Goal: Task Accomplishment & Management: Complete application form

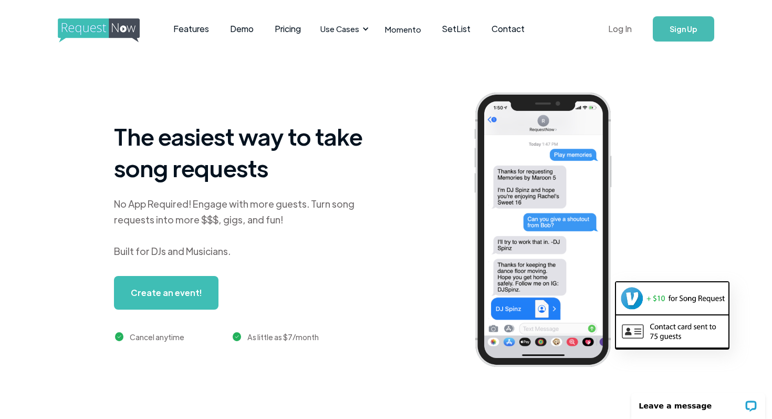
click at [624, 31] on link "Log In" at bounding box center [620, 29] width 45 height 37
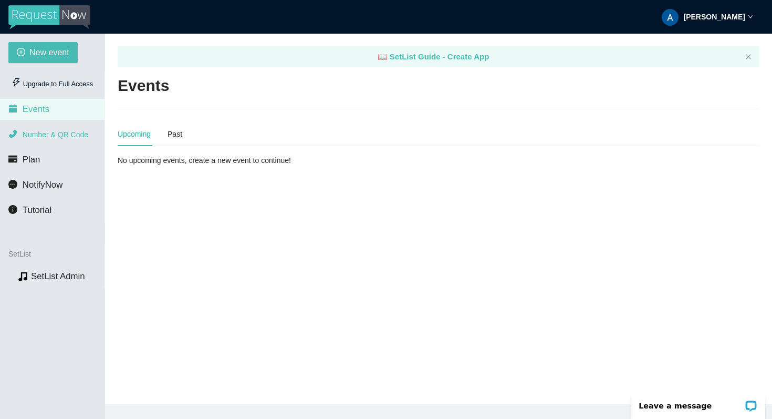
click at [59, 132] on span "Number & QR Code" at bounding box center [56, 134] width 66 height 8
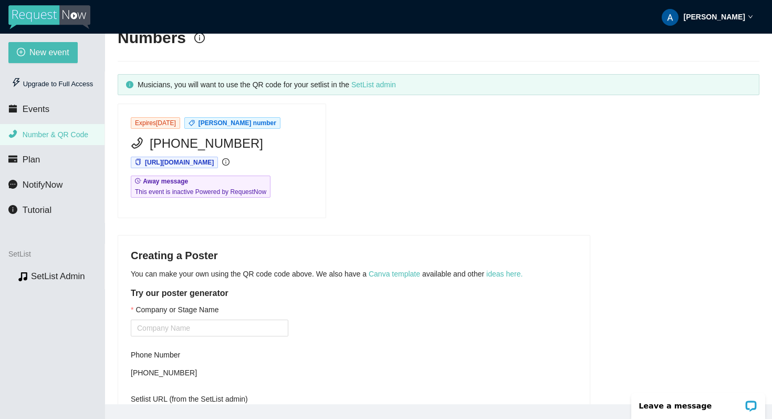
scroll to position [49, 0]
click at [234, 186] on span "This event is inactive Powered by RequestNow" at bounding box center [200, 190] width 131 height 11
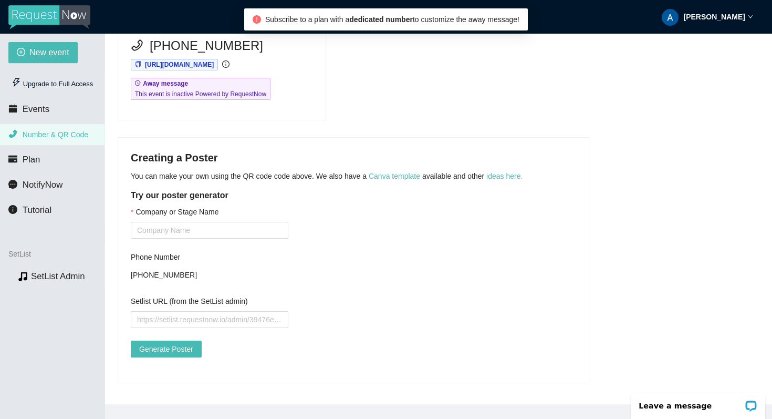
scroll to position [153, 0]
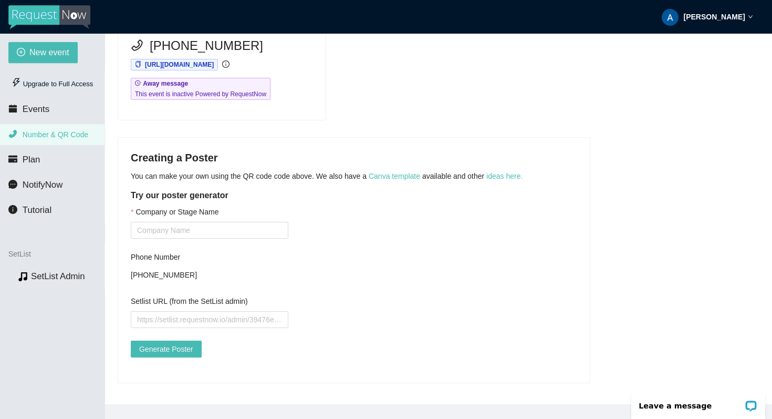
click at [357, 119] on main "📖 SetList Guide - Create App Numbers Musicians, you will want to use the QR cod…" at bounding box center [438, 219] width 667 height 370
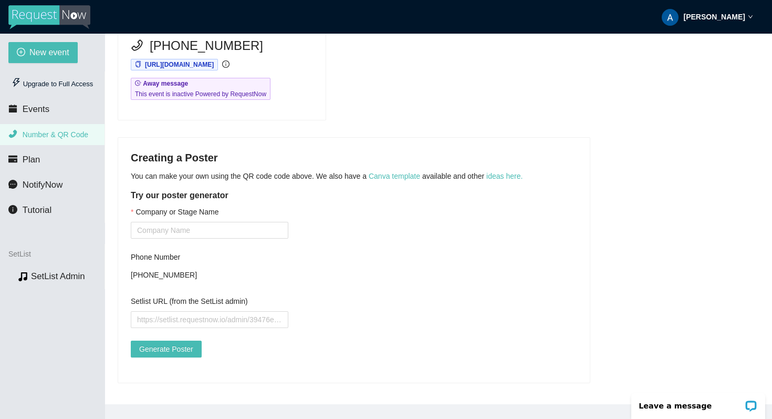
scroll to position [153, 0]
click at [47, 156] on li "Plan" at bounding box center [52, 159] width 105 height 21
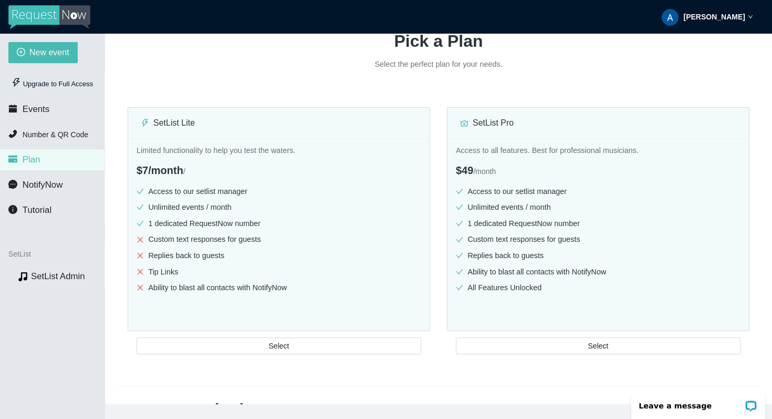
scroll to position [106, 0]
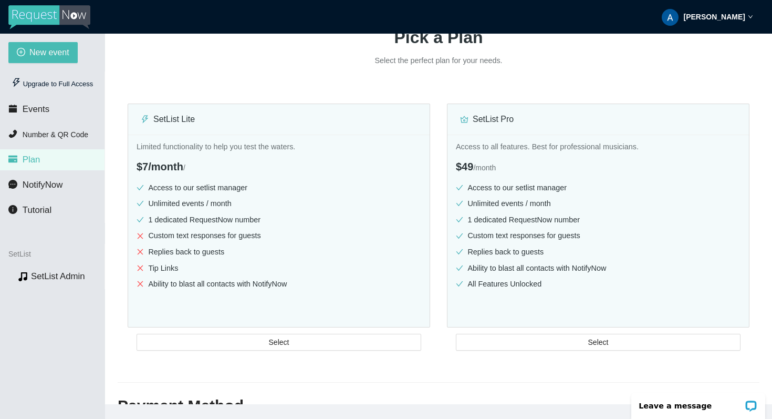
click at [280, 80] on div "Pick a Plan Select the perfect plan for your needs. SetList Lite Limited functi…" at bounding box center [439, 177] width 642 height 323
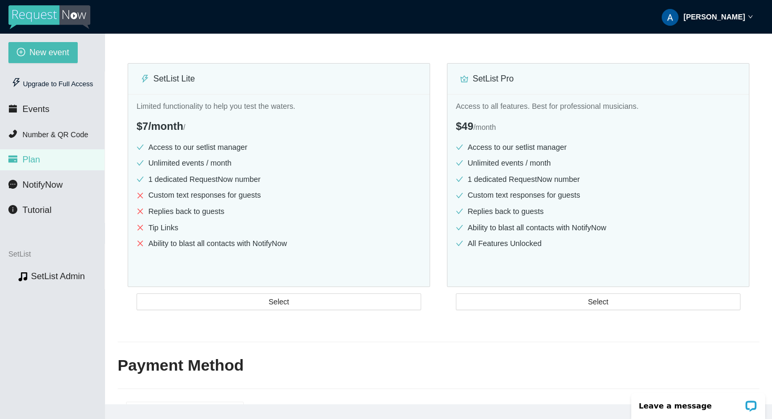
scroll to position [128, 0]
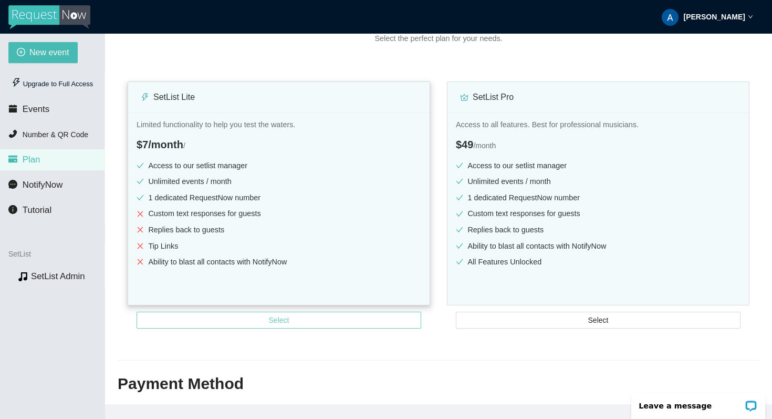
click at [393, 321] on button "Select" at bounding box center [279, 319] width 285 height 17
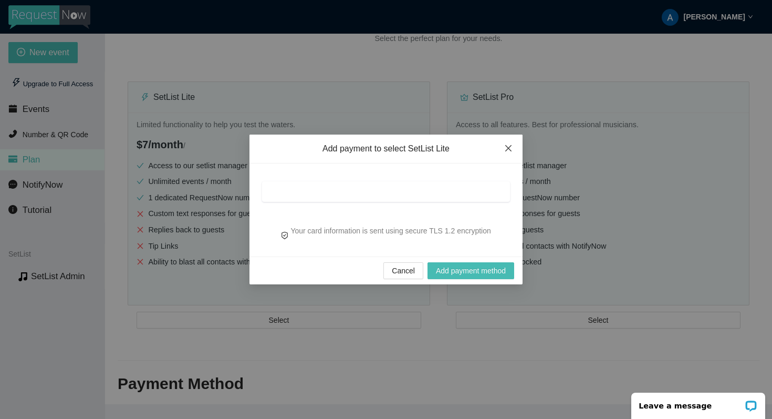
click at [505, 145] on icon "close" at bounding box center [508, 148] width 6 height 6
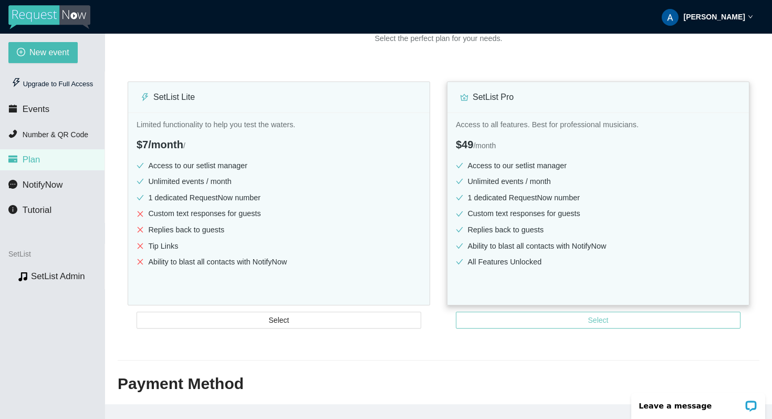
click at [466, 322] on button "Select" at bounding box center [598, 319] width 285 height 17
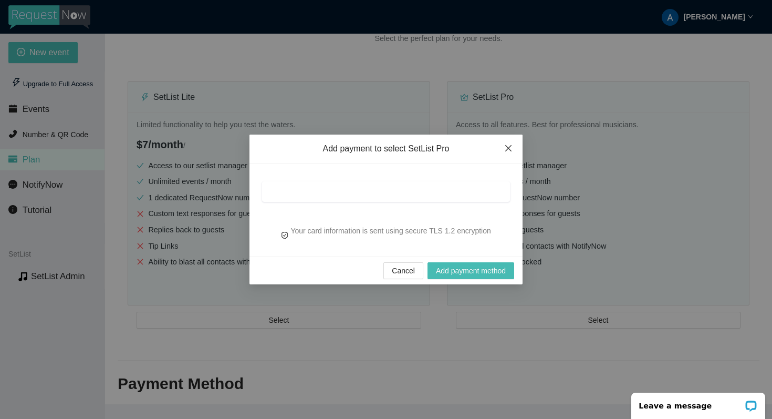
click at [508, 147] on icon "close" at bounding box center [508, 148] width 8 height 8
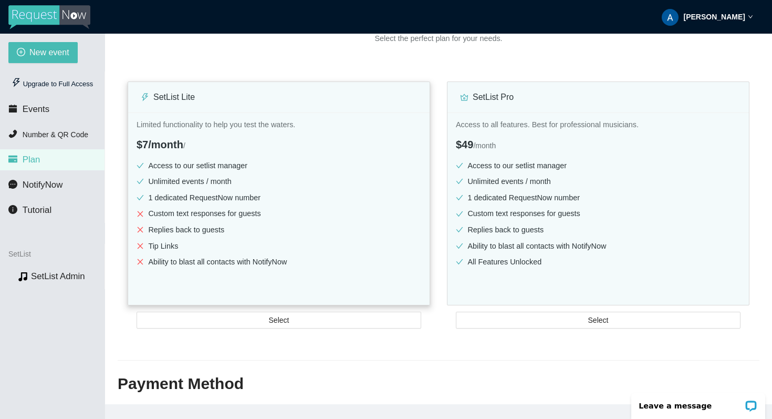
click at [245, 92] on div "SetList Lite" at bounding box center [279, 96] width 276 height 13
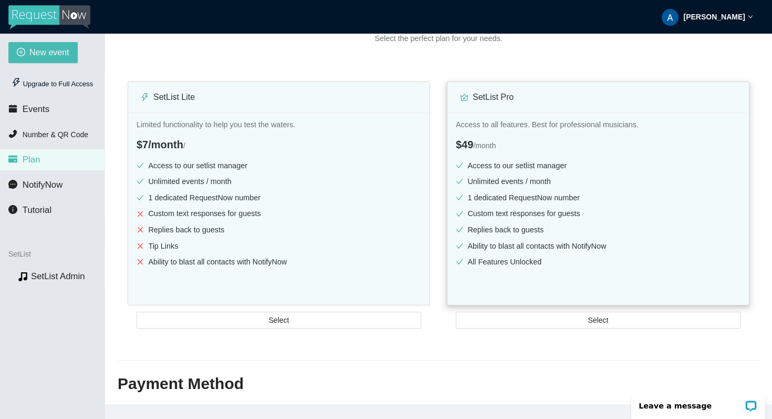
click at [508, 89] on div "SetList Pro" at bounding box center [598, 97] width 276 height 30
click at [56, 15] on img at bounding box center [49, 17] width 82 height 24
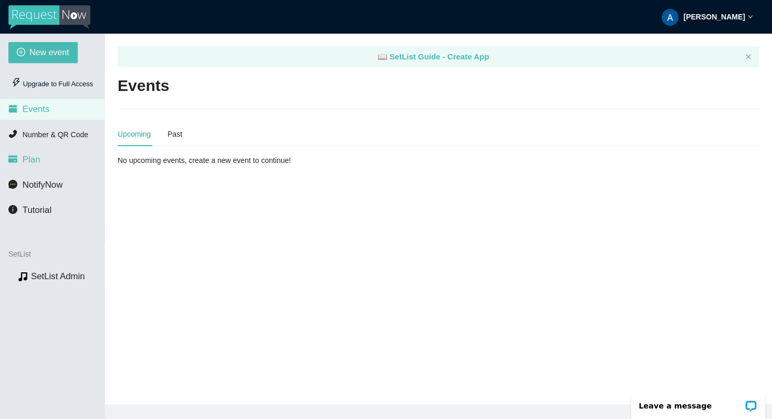
click at [56, 155] on li "Plan" at bounding box center [52, 159] width 105 height 21
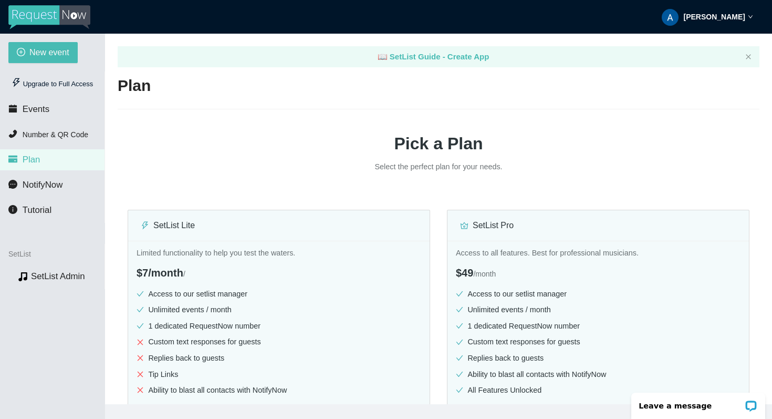
click at [117, 180] on main "📖 SetList Guide - Create App Plan Pick a Plan Select the perfect plan for your …" at bounding box center [438, 219] width 667 height 370
click at [66, 91] on div "Upgrade to Full Access" at bounding box center [52, 84] width 88 height 21
click at [60, 87] on div "Upgrade to Full Access" at bounding box center [52, 84] width 88 height 21
click at [69, 12] on img at bounding box center [49, 17] width 82 height 24
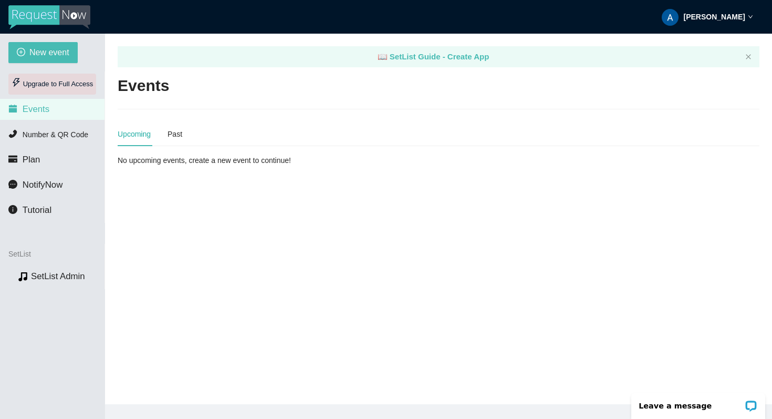
click at [80, 86] on div "Upgrade to Full Access" at bounding box center [52, 84] width 88 height 21
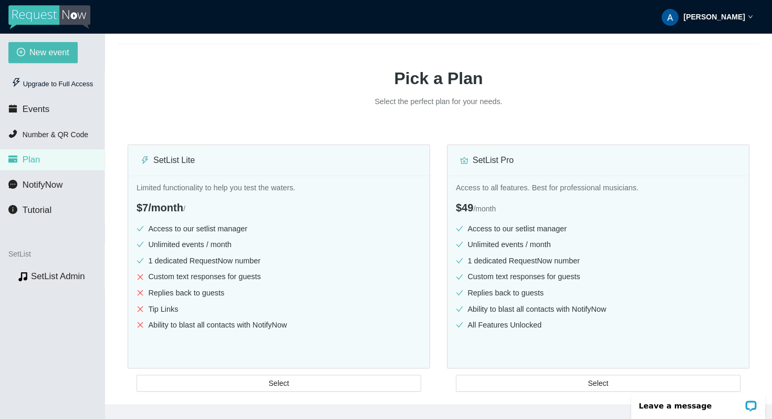
scroll to position [86, 0]
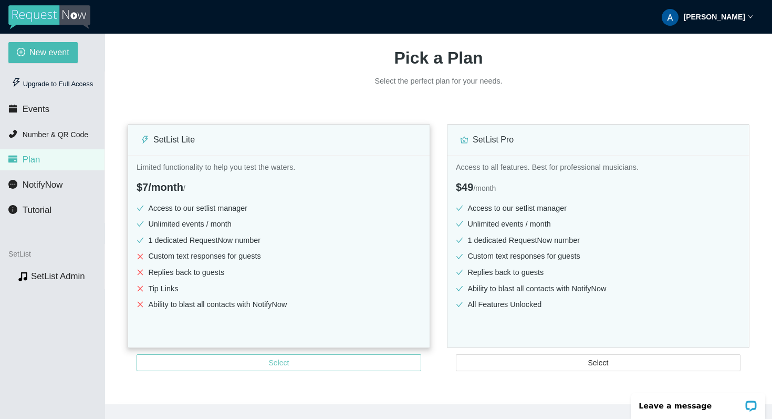
click at [276, 365] on span "Select" at bounding box center [279, 363] width 20 height 12
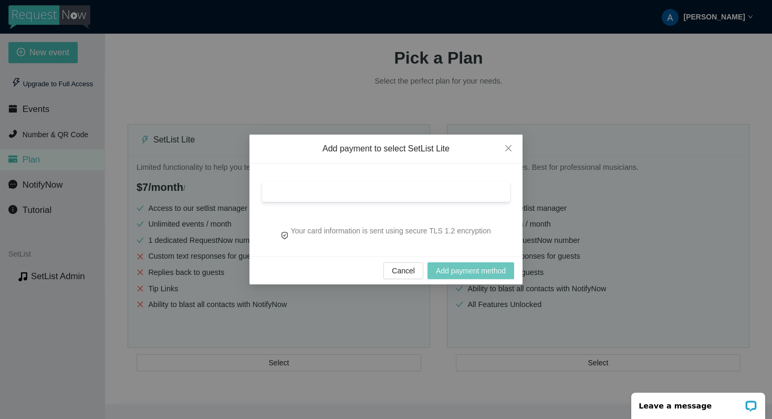
click at [444, 271] on span "Add payment method" at bounding box center [471, 271] width 70 height 12
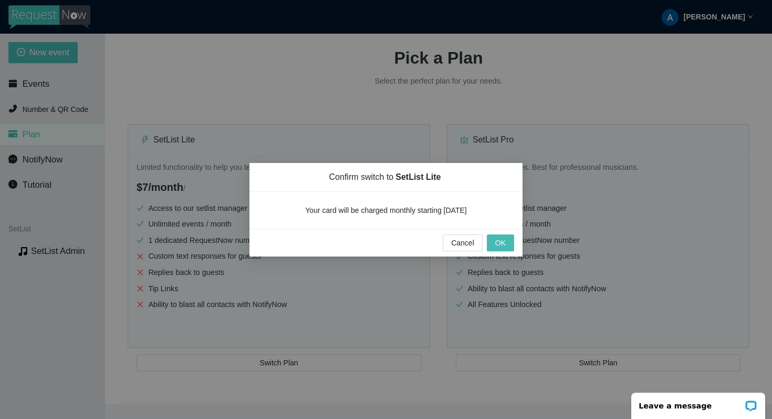
click at [500, 252] on div "Cancel OK" at bounding box center [385, 242] width 273 height 28
click at [503, 244] on span "OK" at bounding box center [500, 243] width 11 height 12
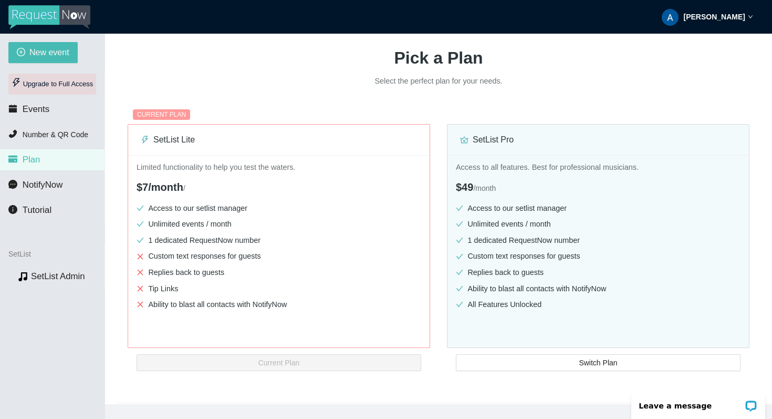
click at [67, 86] on div "Upgrade to Full Access" at bounding box center [52, 84] width 88 height 21
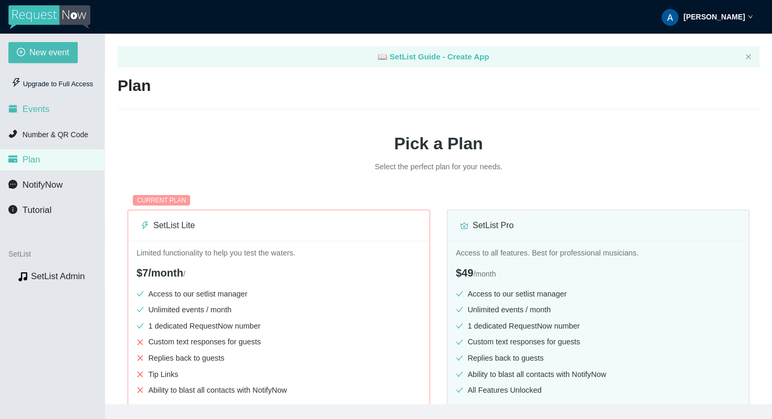
click at [45, 110] on span "Events" at bounding box center [36, 109] width 27 height 10
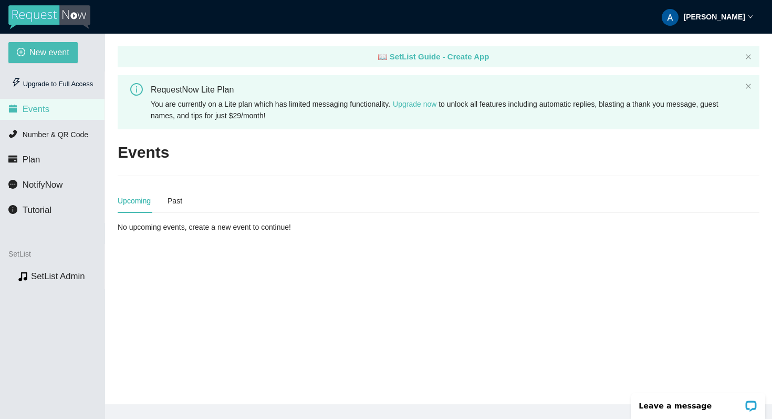
click at [276, 133] on main "📖 SetList Guide - Create App RequestNow Lite Plan You are currently on a Lite p…" at bounding box center [438, 219] width 667 height 370
click at [51, 189] on span "NotifyNow" at bounding box center [43, 185] width 40 height 10
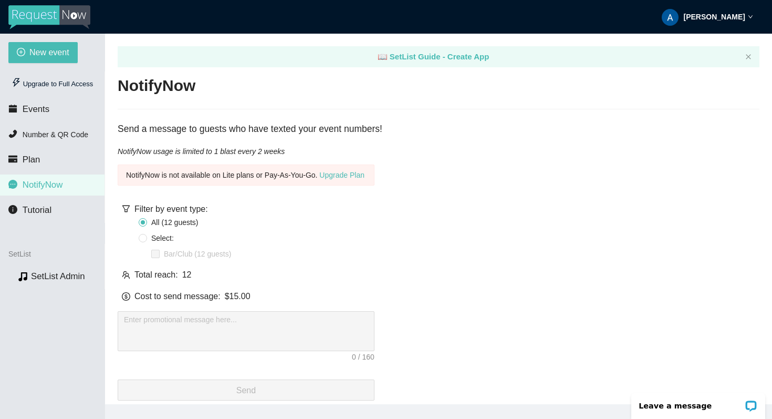
click at [213, 122] on div "Send a message to guests who have texted your event numbers!" at bounding box center [439, 129] width 642 height 15
click at [206, 126] on div "Send a message to guests who have texted your event numbers!" at bounding box center [439, 129] width 642 height 15
click at [53, 208] on li "Tutorial" at bounding box center [52, 210] width 105 height 21
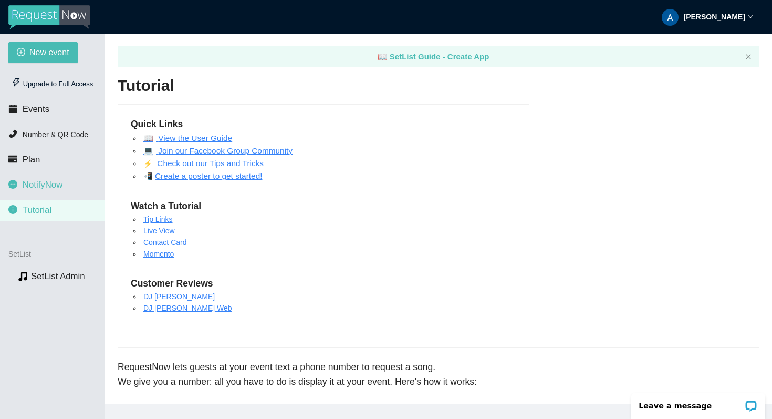
click at [67, 181] on li "NotifyNow" at bounding box center [52, 184] width 105 height 21
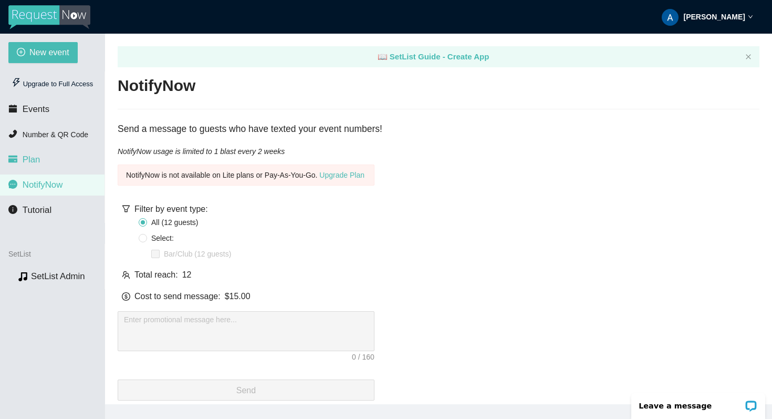
click at [75, 163] on li "Plan" at bounding box center [52, 159] width 105 height 21
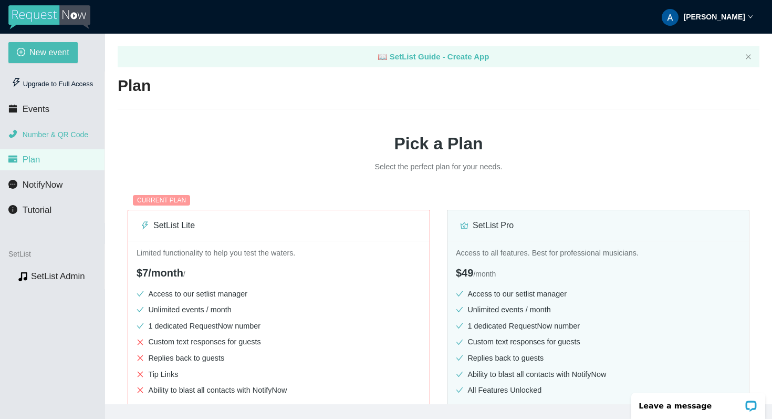
click at [85, 130] on span "Number & QR Code" at bounding box center [56, 134] width 66 height 8
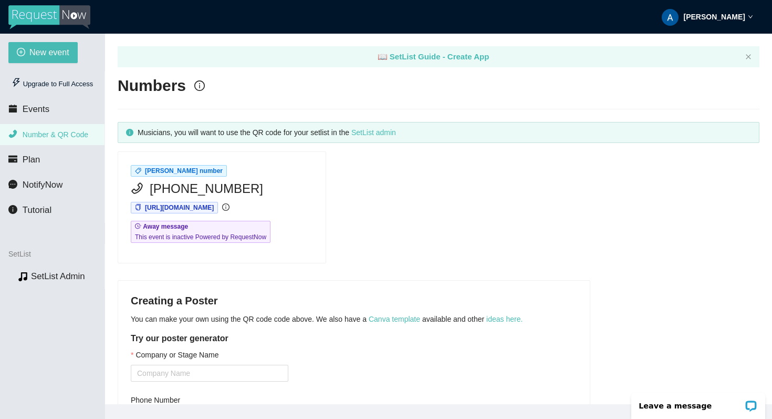
click at [81, 122] on ul "Upgrade to Full Access Events Number & QR Code Plan NotifyNow Tutorial" at bounding box center [52, 146] width 105 height 151
click at [80, 111] on li "Events" at bounding box center [52, 109] width 105 height 21
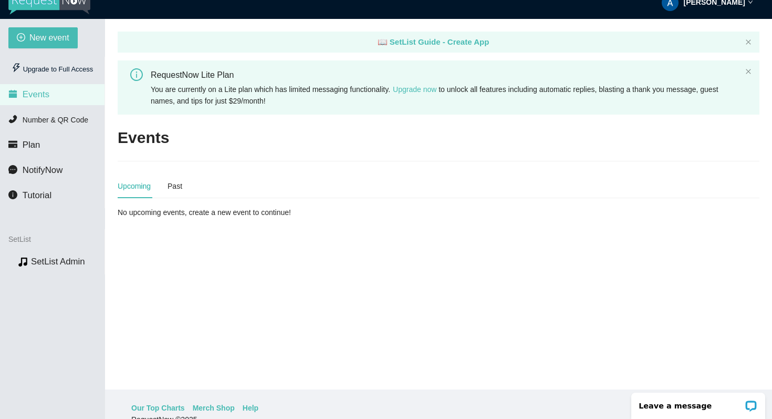
scroll to position [5, 0]
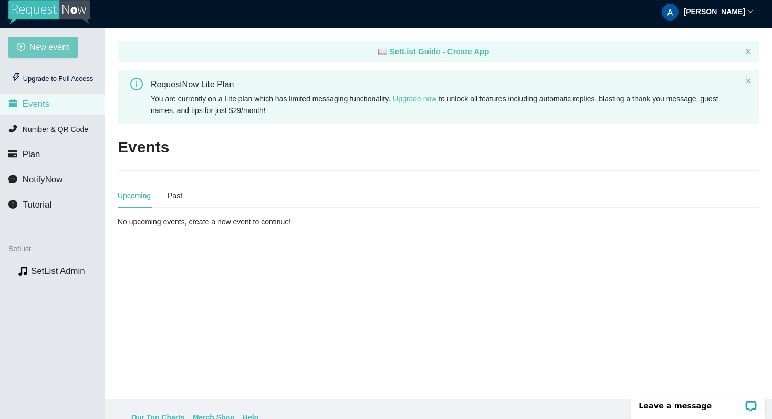
click at [51, 50] on span "New event" at bounding box center [49, 46] width 40 height 13
type textarea "https://virtualdj.com/ask/DJ_Spinz"
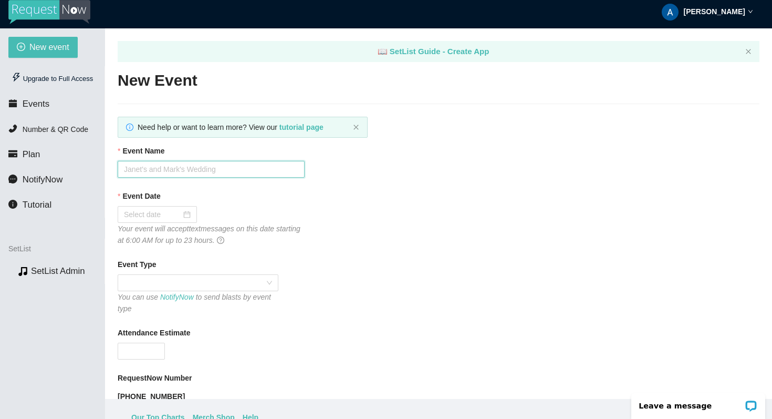
click at [271, 175] on input "Event Name" at bounding box center [211, 169] width 187 height 17
click at [355, 127] on icon "close" at bounding box center [355, 126] width 5 height 5
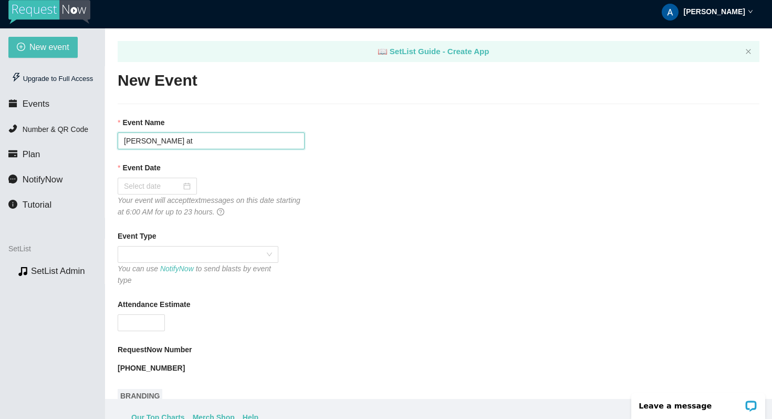
click at [282, 138] on input "The Roomates at" at bounding box center [211, 140] width 187 height 17
click at [414, 175] on div "Event Date" at bounding box center [439, 170] width 642 height 16
click at [260, 141] on input "The Roomates at Mad Chef Brewing! 0817/2025" at bounding box center [211, 140] width 187 height 17
click at [341, 172] on div "Event Date" at bounding box center [439, 170] width 642 height 16
click at [281, 137] on input "The Roomates at Mad Chef Brewing! 08/17/2025" at bounding box center [211, 140] width 187 height 17
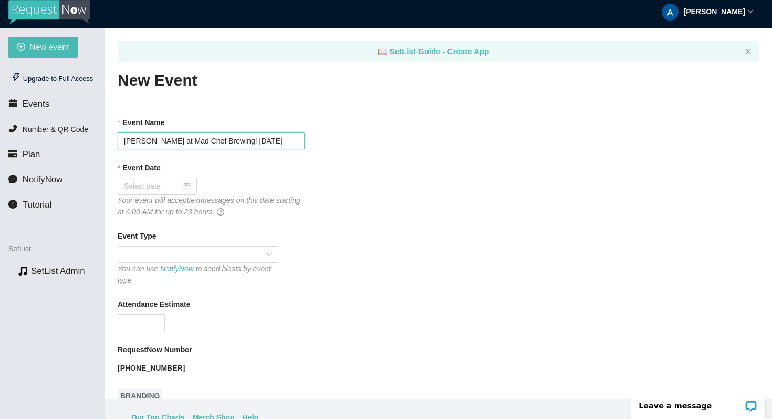
type input "The Roomates at Mad Chef Brewing! 08/17/25"
click at [352, 171] on div "Event Date" at bounding box center [439, 170] width 642 height 16
click at [185, 182] on div at bounding box center [157, 185] width 79 height 17
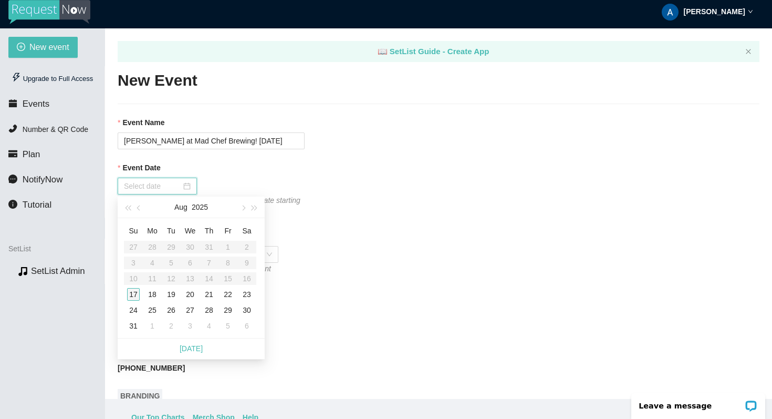
type input "08/17/2025"
click at [130, 291] on div "17" at bounding box center [133, 294] width 13 height 13
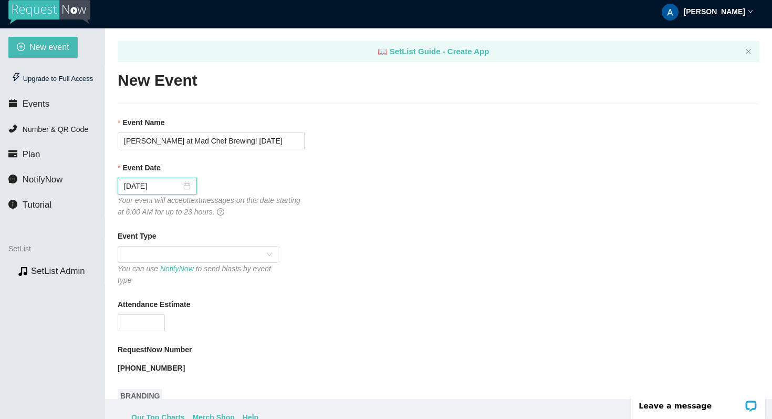
click at [403, 208] on div "Event Date 08/17/2025 Your event will accept text messages on this date startin…" at bounding box center [439, 190] width 642 height 56
click at [277, 248] on div at bounding box center [198, 254] width 161 height 17
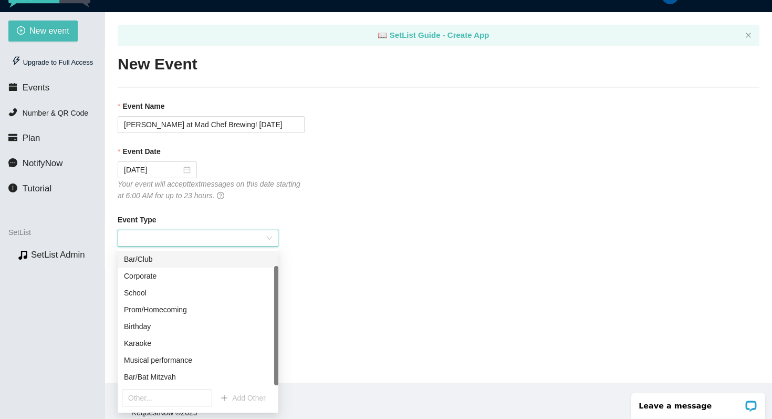
scroll to position [34, 0]
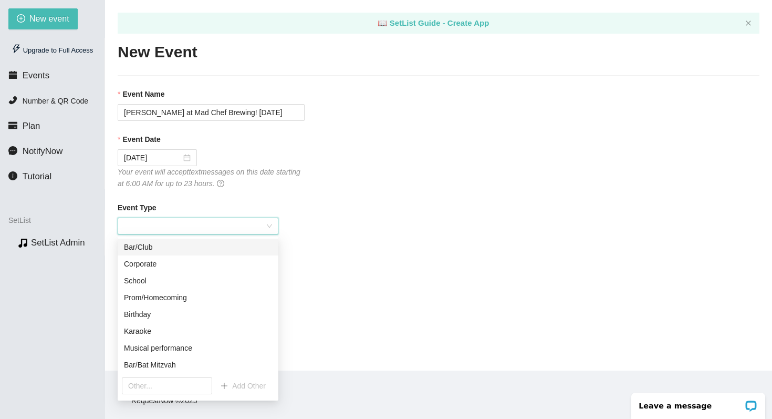
click at [216, 244] on div "Bar/Club" at bounding box center [198, 247] width 148 height 12
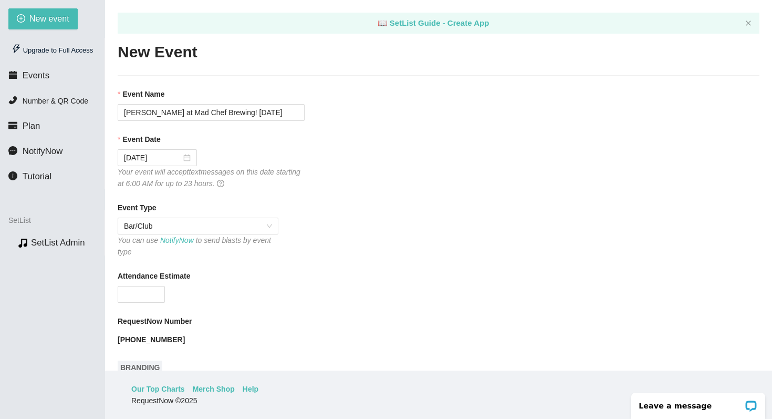
click at [425, 215] on div "Event Type" at bounding box center [439, 210] width 642 height 16
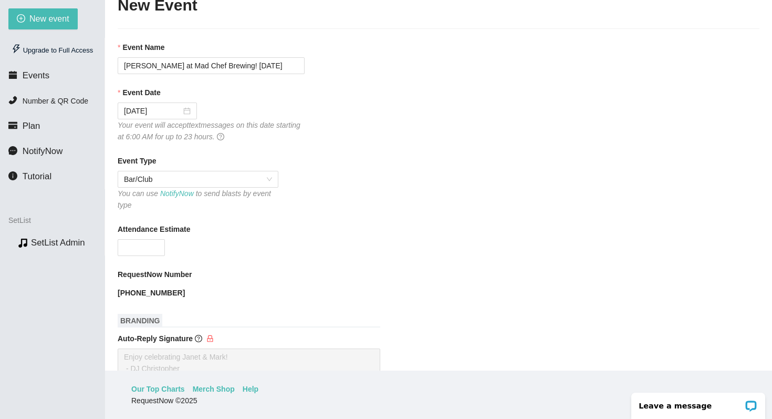
scroll to position [74, 0]
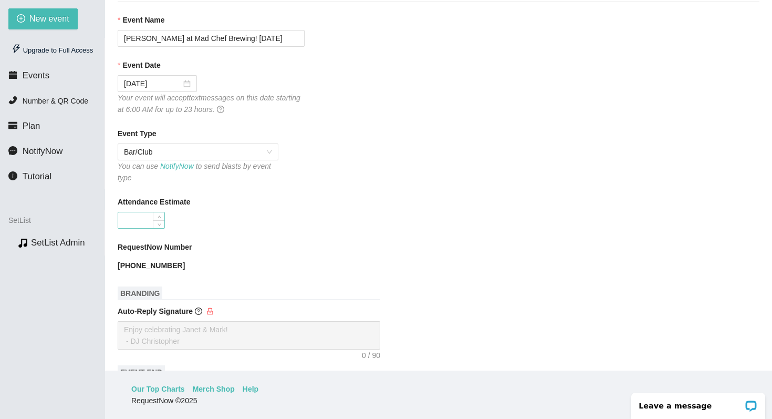
click at [151, 216] on input "Attendance Estimate" at bounding box center [141, 220] width 46 height 16
type input "100"
click at [314, 244] on div "RequestNow Number" at bounding box center [439, 249] width 642 height 16
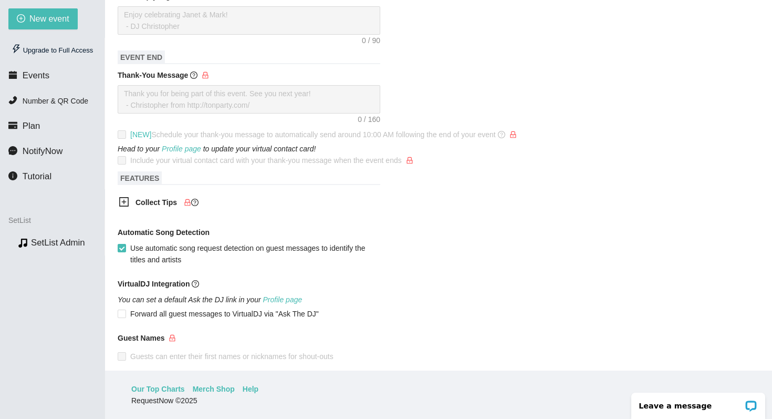
scroll to position [444, 0]
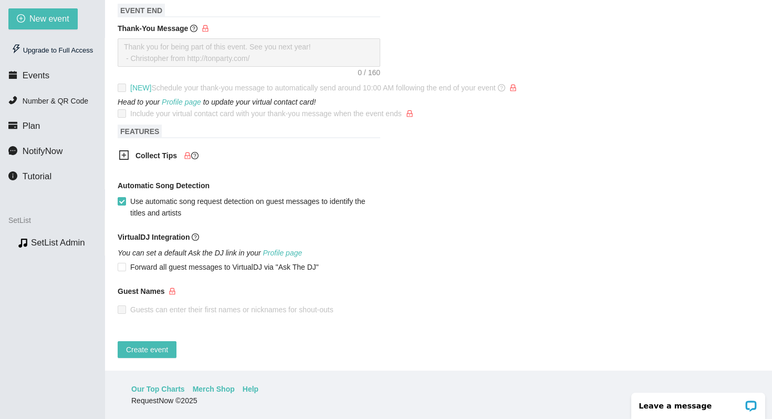
click at [124, 153] on icon "plus-square" at bounding box center [124, 155] width 5 height 5
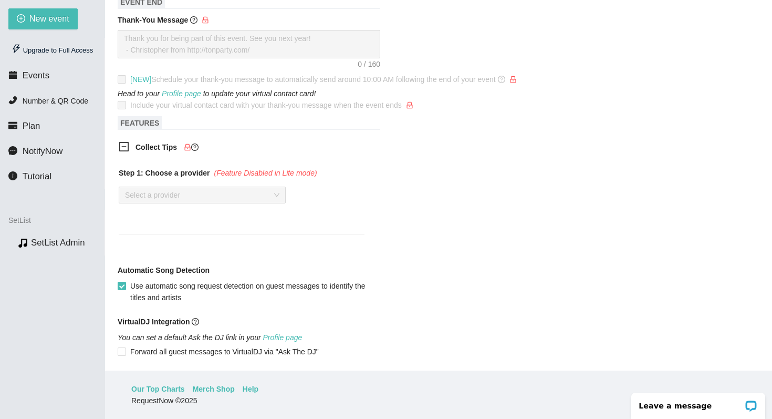
click at [278, 196] on div "Select a provider" at bounding box center [202, 194] width 167 height 17
click at [276, 195] on div "Select a provider" at bounding box center [202, 194] width 167 height 17
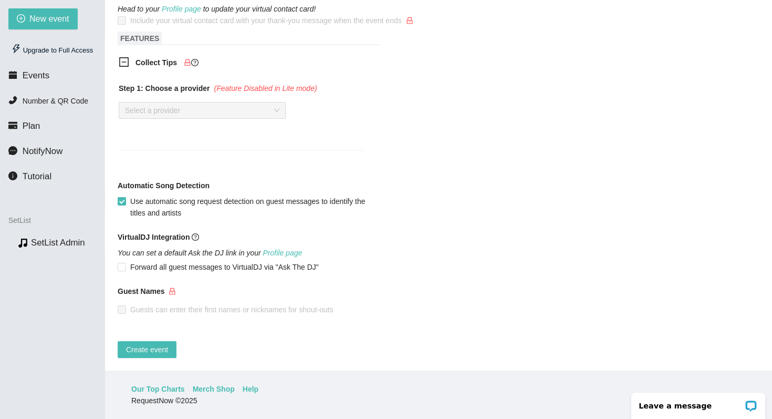
click at [445, 187] on div "Automatic Song Detection Use automatic song request detection on guest messages…" at bounding box center [439, 199] width 642 height 39
click at [119, 197] on input "Use automatic song request detection on guest messages to identify the titles a…" at bounding box center [121, 200] width 7 height 7
checkbox input "true"
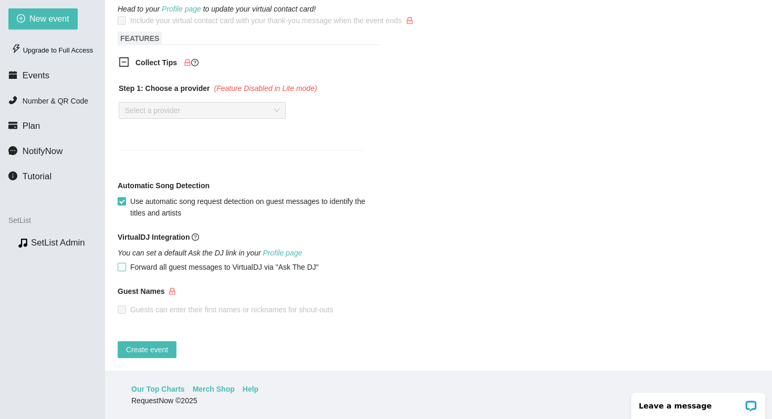
click at [181, 262] on span "Forward all guest messages to VirtualDJ via "Ask The DJ"" at bounding box center [224, 267] width 197 height 12
click at [125, 263] on input "Forward all guest messages to VirtualDJ via "Ask The DJ"" at bounding box center [121, 266] width 7 height 7
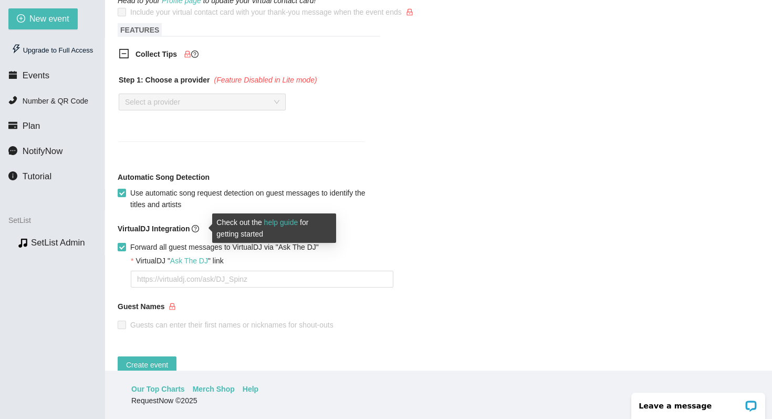
click at [199, 230] on icon "question-circle" at bounding box center [195, 228] width 7 height 7
click at [274, 225] on link "help guide" at bounding box center [281, 222] width 34 height 8
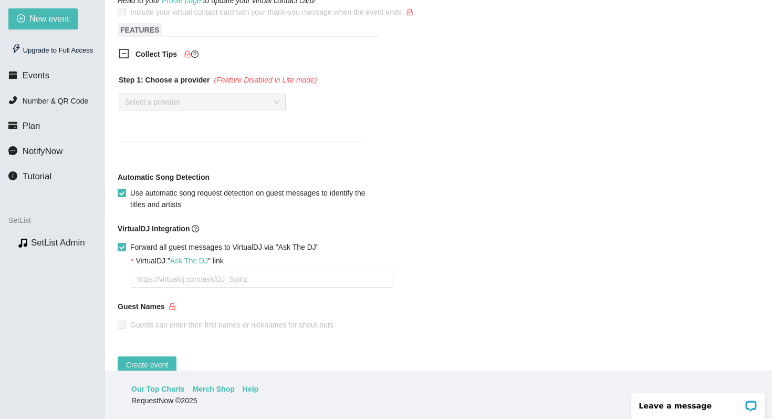
click at [123, 245] on input "Forward all guest messages to VirtualDJ via "Ask The DJ"" at bounding box center [121, 246] width 7 height 7
checkbox input "false"
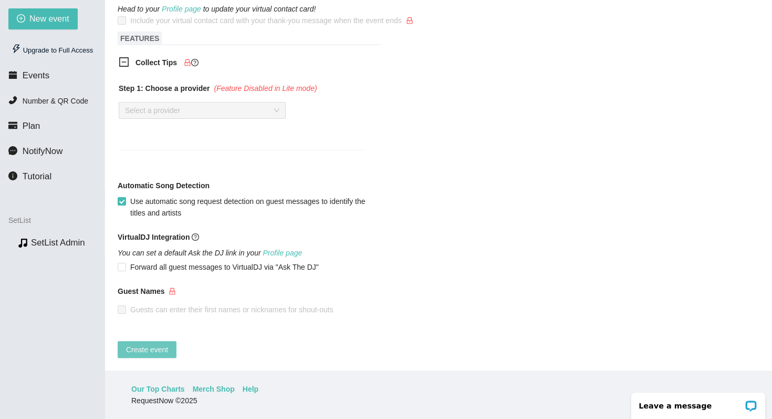
click at [160, 344] on span "Create event" at bounding box center [147, 349] width 42 height 12
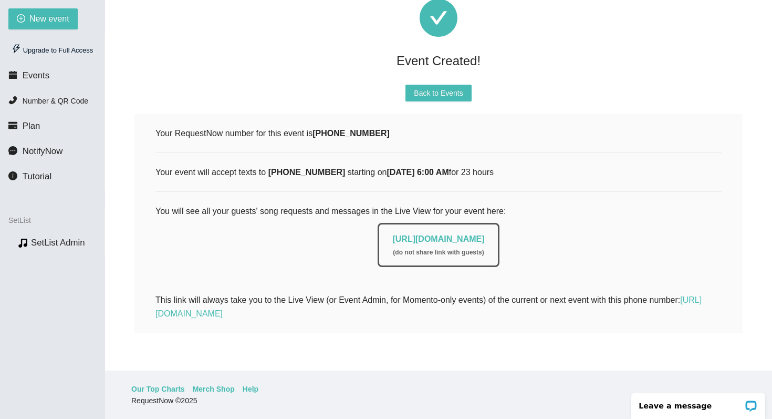
click at [570, 89] on div "Back to Events" at bounding box center [438, 93] width 608 height 17
click at [567, 225] on div "https://app.requestnow.io/live/eqlpogr ( do not share link with guests )" at bounding box center [438, 241] width 566 height 49
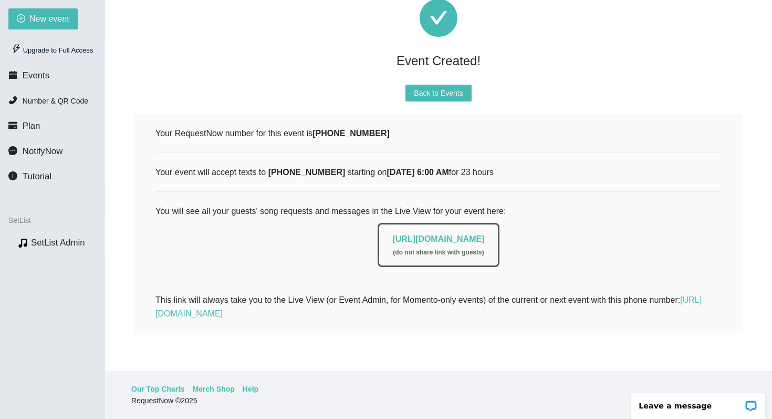
click at [567, 225] on div "https://app.requestnow.io/live/eqlpogr ( do not share link with guests )" at bounding box center [438, 241] width 566 height 49
click at [525, 89] on div "Back to Events" at bounding box center [438, 93] width 608 height 17
click at [45, 73] on span "Events" at bounding box center [36, 75] width 27 height 10
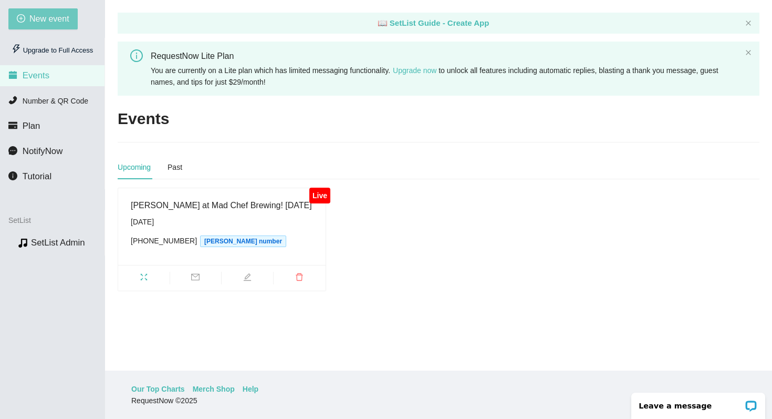
click at [63, 16] on span "New event" at bounding box center [49, 18] width 40 height 13
type textarea "https://virtualdj.com/ask/DJ_Spinz"
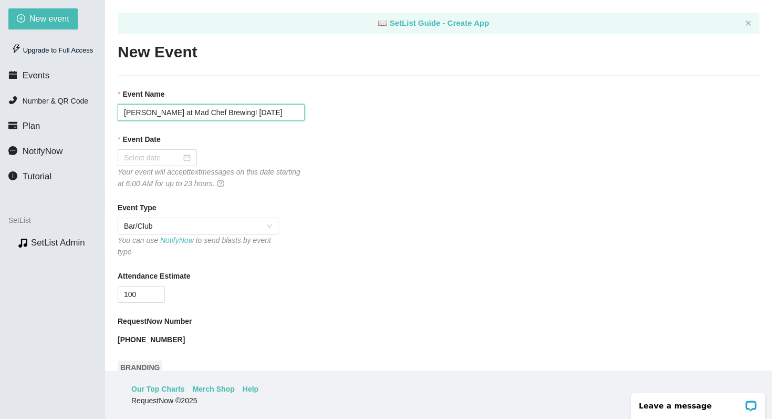
click at [185, 114] on input "The Roomates at Mad Chef Brewing! 08/17/25" at bounding box center [211, 112] width 187 height 17
click at [276, 110] on input "The Roomates at The Floating Squirrel! 08/17/25" at bounding box center [211, 112] width 187 height 17
type input "The Roomates at The Floating Squirrel! 08/23/25"
click at [424, 136] on div "Event Date" at bounding box center [439, 141] width 642 height 16
click at [183, 158] on div at bounding box center [157, 158] width 67 height 12
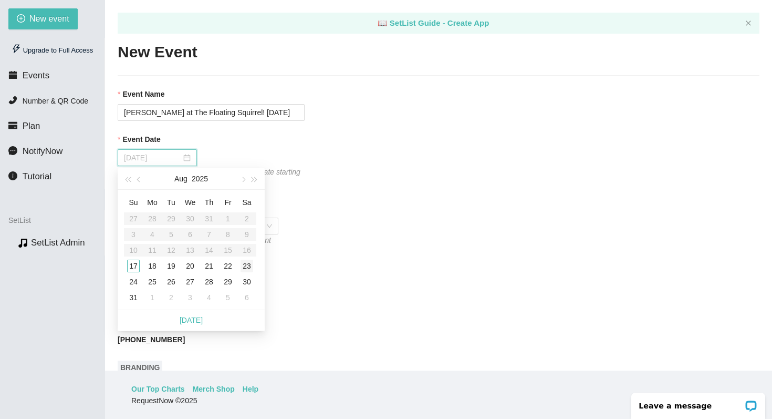
type input "08/23/2025"
click at [247, 269] on div "23" at bounding box center [247, 265] width 13 height 13
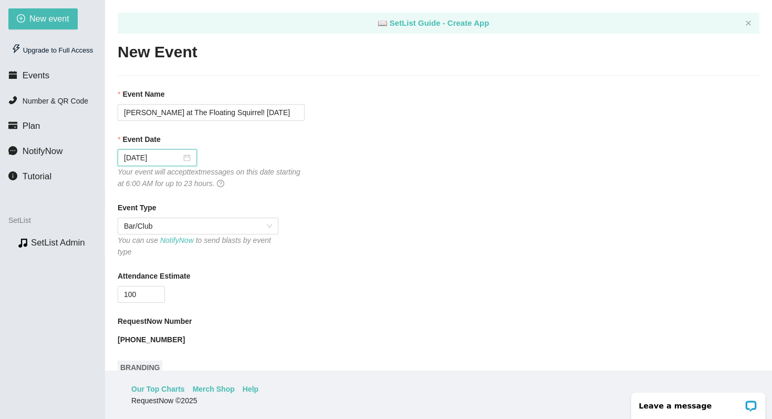
click at [369, 206] on div "Event Type" at bounding box center [439, 210] width 642 height 16
click at [151, 293] on input "100" at bounding box center [141, 294] width 46 height 16
type input "1"
type input "25"
click at [254, 301] on div "25" at bounding box center [211, 294] width 187 height 17
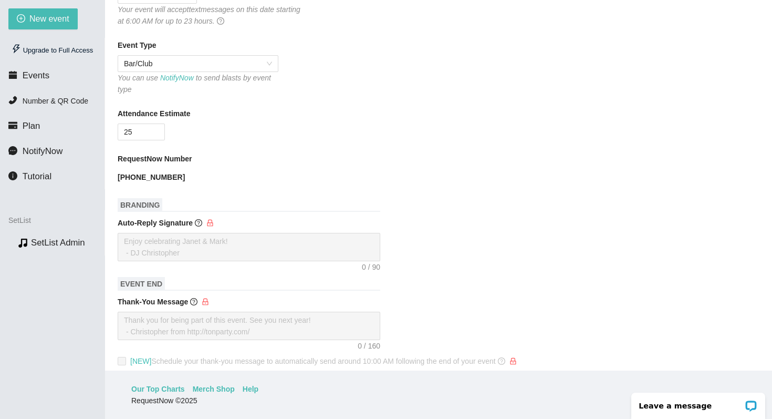
scroll to position [164, 0]
click at [498, 126] on div "Attendance Estimate 25" at bounding box center [439, 122] width 642 height 33
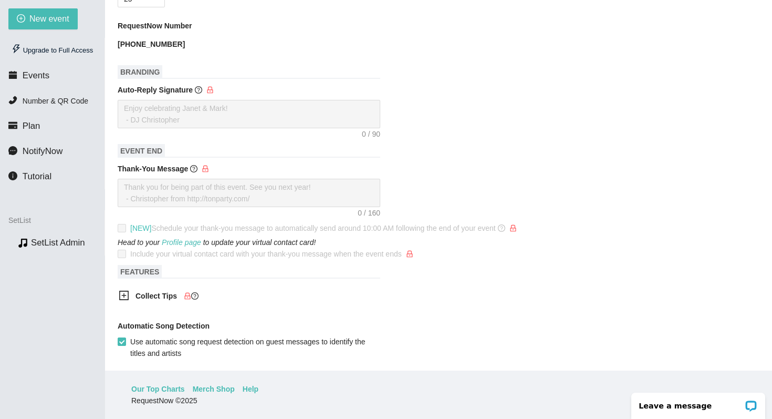
scroll to position [295, 0]
click at [498, 126] on div at bounding box center [439, 114] width 642 height 28
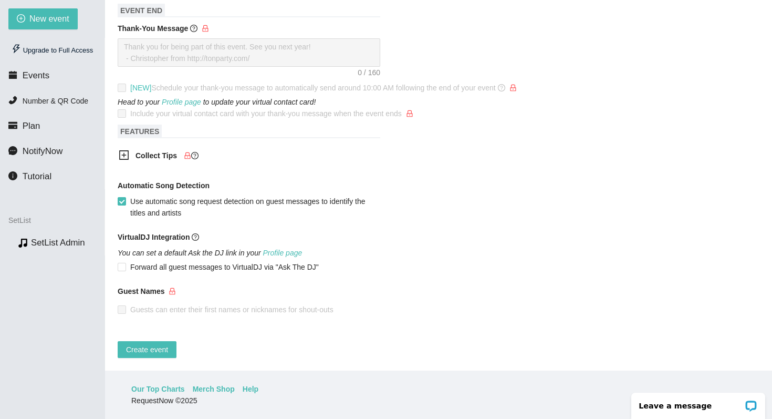
scroll to position [0, 0]
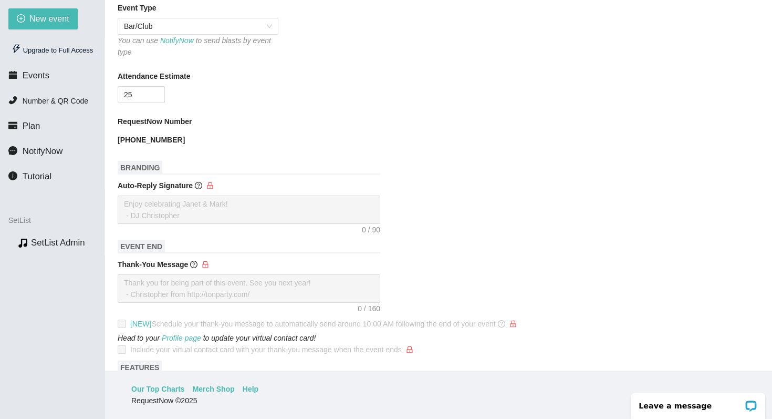
scroll to position [444, 0]
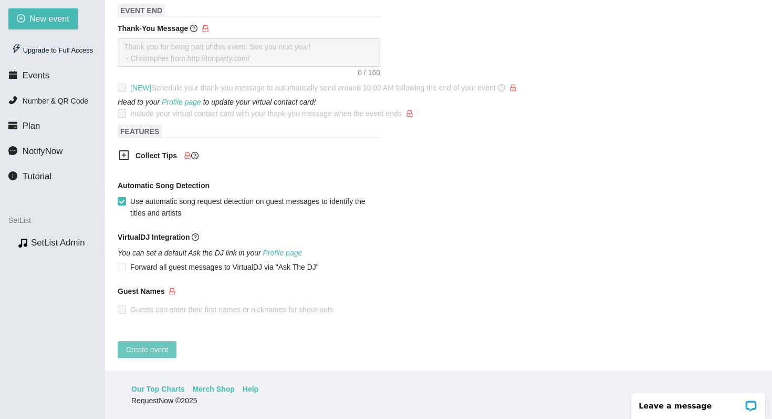
click at [166, 343] on span "Create event" at bounding box center [147, 349] width 42 height 12
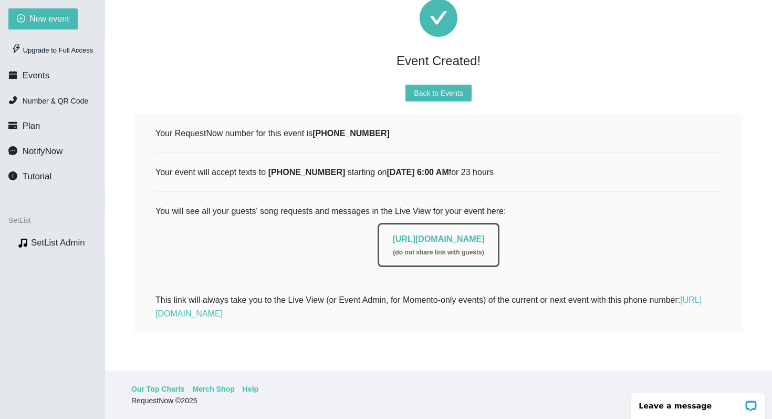
scroll to position [76, 0]
click at [463, 90] on button "Back to Events" at bounding box center [438, 93] width 66 height 17
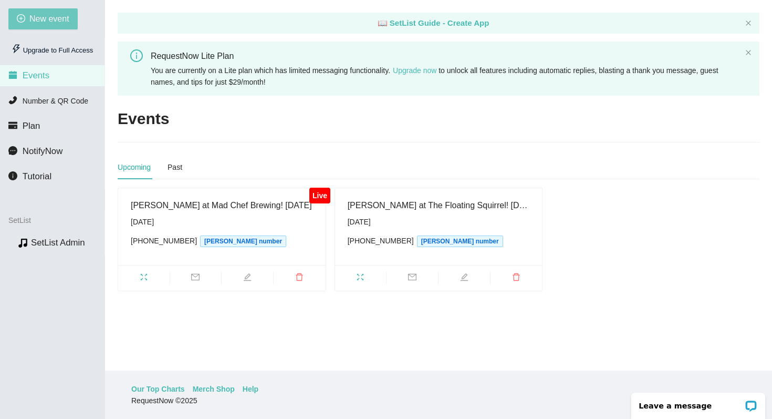
click at [67, 20] on span "New event" at bounding box center [49, 18] width 40 height 13
type textarea "https://virtualdj.com/ask/DJ_Spinz"
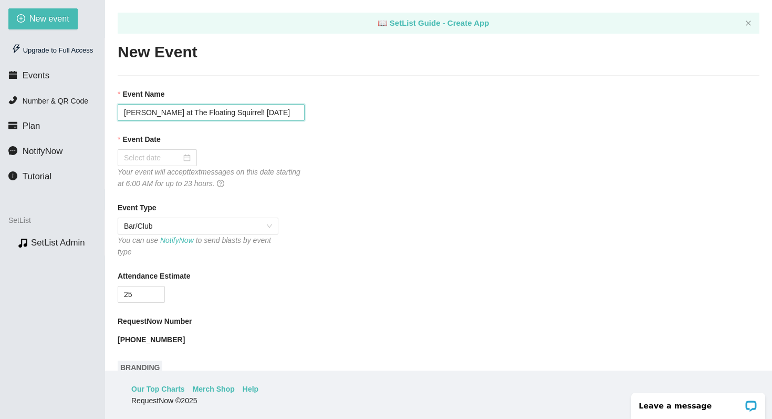
drag, startPoint x: 184, startPoint y: 112, endPoint x: 254, endPoint y: 112, distance: 69.8
click at [254, 112] on input "The Roomates at The Floating Squirrel! 08/23/25" at bounding box center [211, 112] width 187 height 17
click at [226, 112] on input "The Roomates at Gift Horse Grewing! 08/23/25" at bounding box center [211, 112] width 187 height 17
click at [269, 111] on input "The Roomates at Gift Horse Brewing! 08/23/25" at bounding box center [211, 112] width 187 height 17
type input "The Roomates at Gift Horse Brewing! 08/24/25"
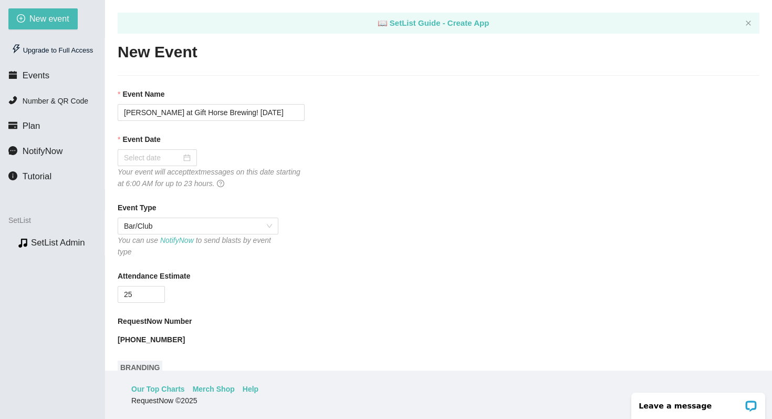
click at [381, 137] on div "Event Date" at bounding box center [439, 141] width 642 height 16
click at [293, 113] on input "The Roomates at Gift Horse Brewing! 08/24/25" at bounding box center [211, 112] width 187 height 17
click at [182, 153] on div at bounding box center [157, 158] width 67 height 12
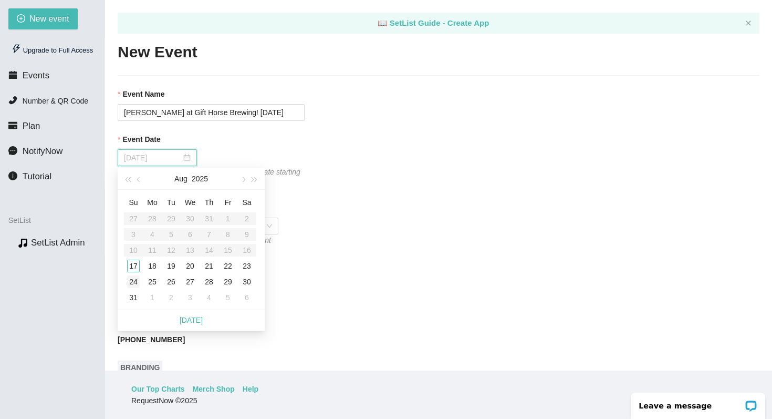
type input "08/24/2025"
click at [132, 281] on div "24" at bounding box center [133, 281] width 13 height 13
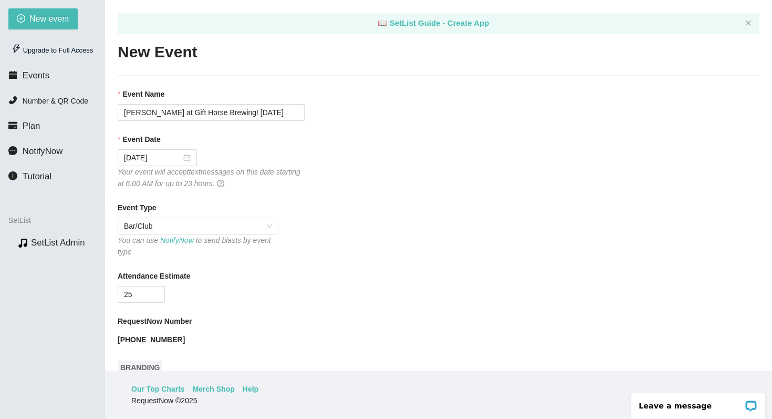
click at [388, 208] on div "Event Type" at bounding box center [439, 210] width 642 height 16
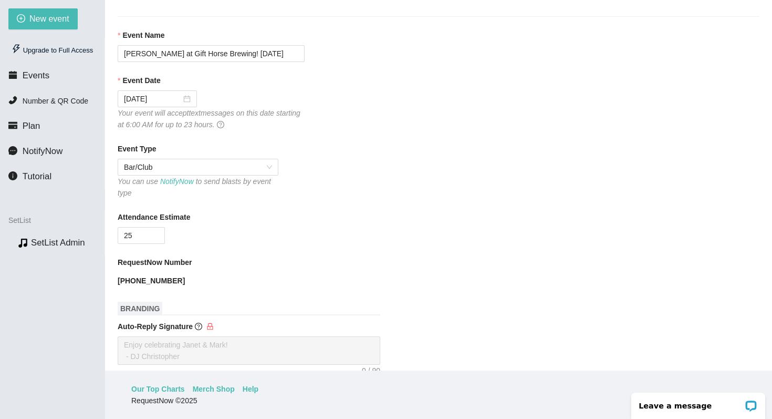
scroll to position [68, 0]
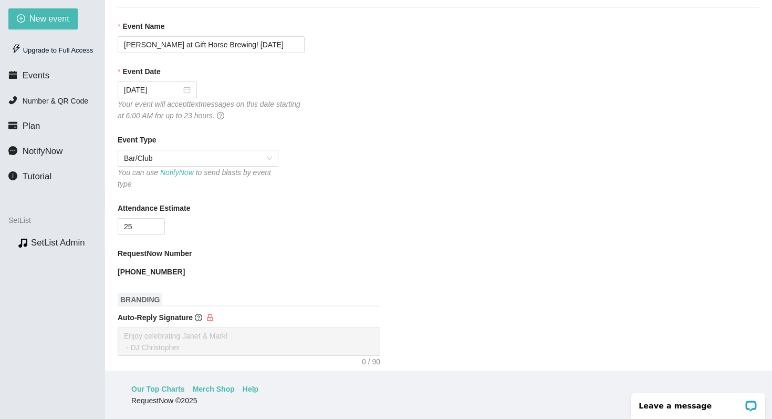
click at [383, 214] on div "Attendance Estimate" at bounding box center [439, 210] width 642 height 16
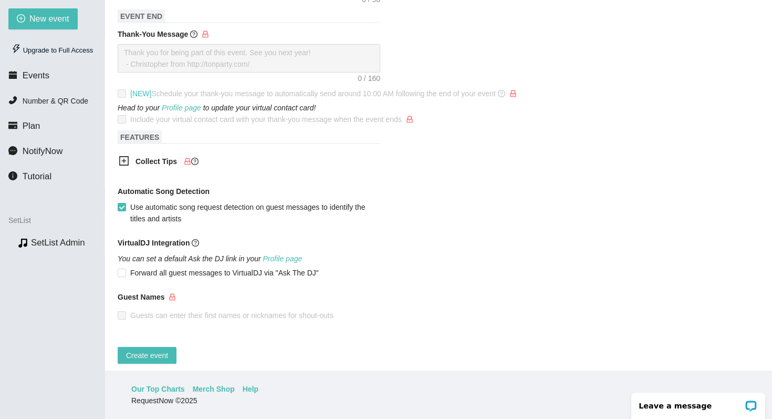
scroll to position [444, 0]
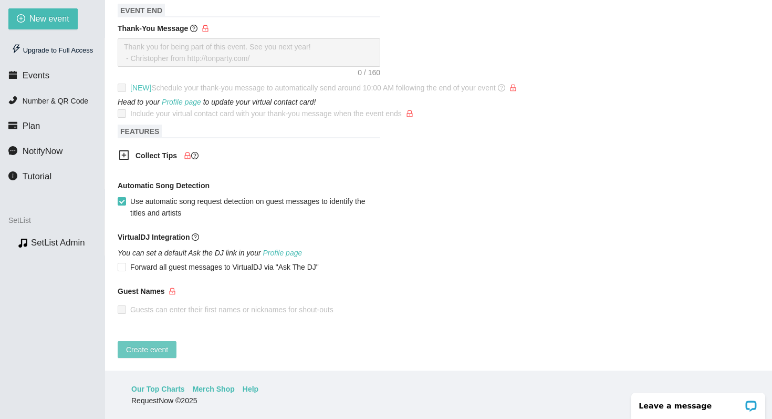
click at [153, 343] on span "Create event" at bounding box center [147, 349] width 42 height 12
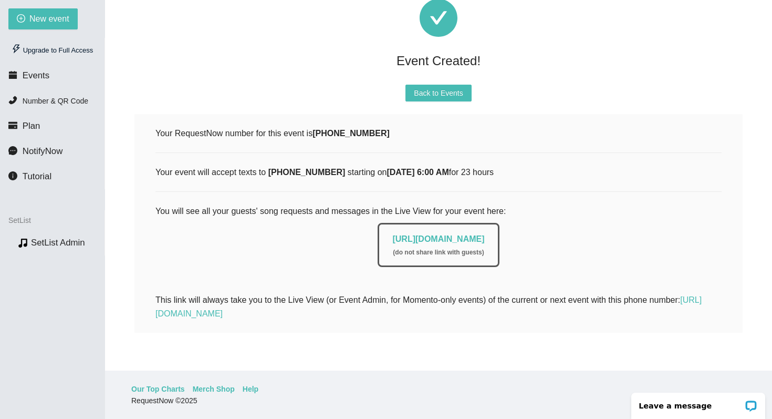
scroll to position [76, 0]
click at [65, 22] on span "New event" at bounding box center [49, 18] width 40 height 13
type textarea "https://virtualdj.com/ask/DJ_Spinz"
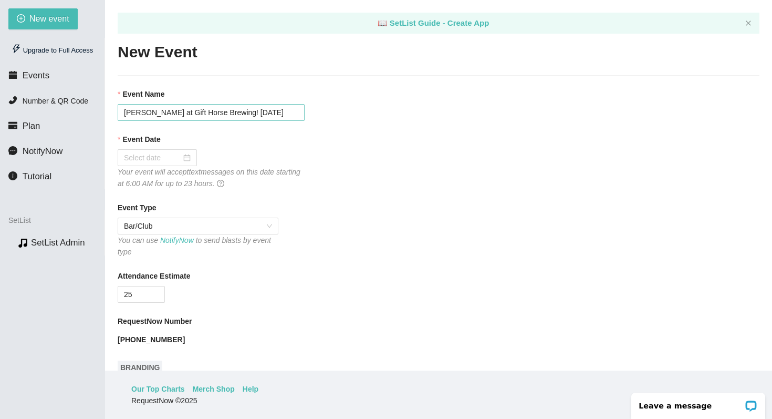
scroll to position [0, 0]
drag, startPoint x: 184, startPoint y: 112, endPoint x: 247, endPoint y: 113, distance: 62.5
click at [247, 113] on input "The Roomates at Gift Horse Brewing! 08/24/25" at bounding box center [211, 112] width 187 height 17
drag, startPoint x: 284, startPoint y: 111, endPoint x: 337, endPoint y: 111, distance: 53.0
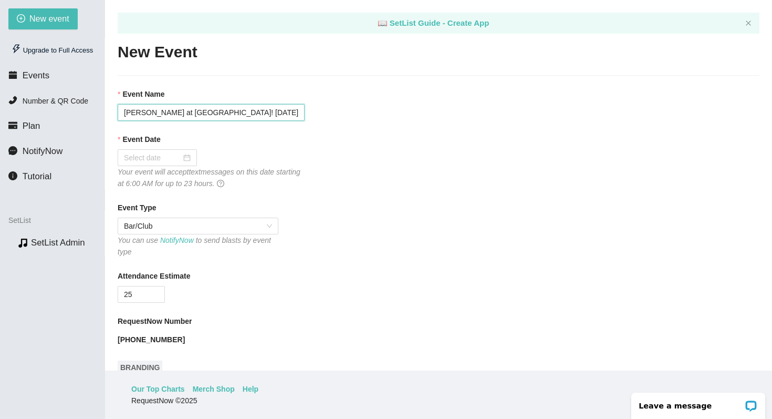
click at [337, 111] on div "Event Name The Roomates at Stewartstown Smokehouse! 08/24/25" at bounding box center [439, 104] width 642 height 33
click at [286, 112] on input "The Roomates at Stewartstown Smokehouse! 08/24/25" at bounding box center [211, 112] width 187 height 17
click at [290, 112] on input "The Roomates at Stewartstown Smokehouse! 08/24/25" at bounding box center [211, 112] width 187 height 17
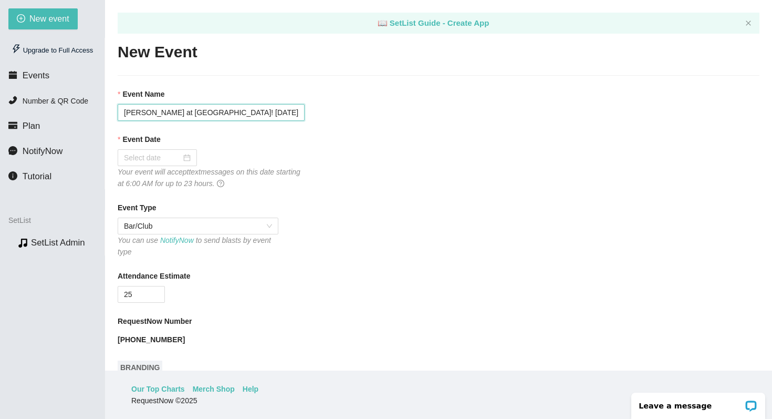
type input "The Roomates at Stewartstown Smokehouse! 09/07/25"
click at [390, 152] on div "Event Date Your event will accept text messages on this date starting at 6:00 A…" at bounding box center [439, 161] width 642 height 56
click at [364, 140] on div "Event Date" at bounding box center [439, 141] width 642 height 16
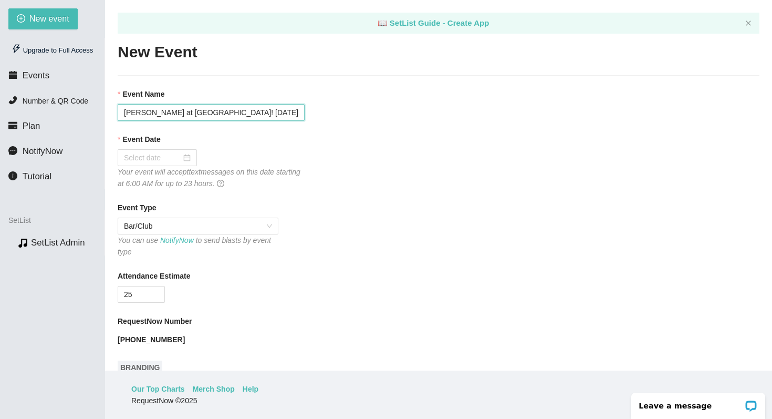
drag, startPoint x: 288, startPoint y: 111, endPoint x: 330, endPoint y: 110, distance: 41.5
click at [329, 110] on div "Event Name The Roomates at Stewartstown Smokehouse! 09/07/25" at bounding box center [439, 104] width 642 height 33
click at [177, 159] on div at bounding box center [157, 158] width 67 height 12
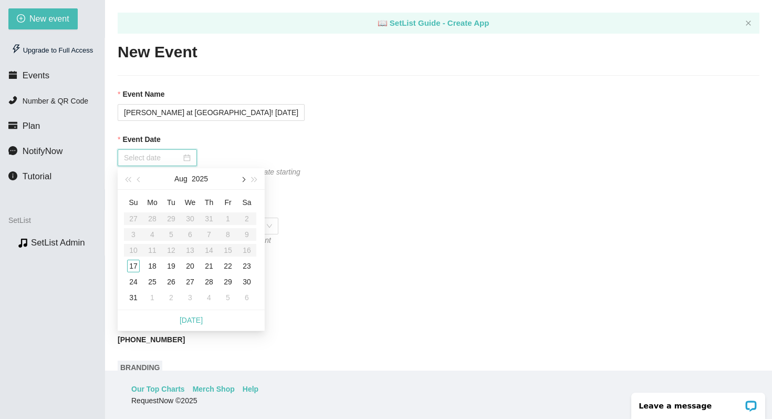
click at [243, 180] on span "button" at bounding box center [242, 179] width 5 height 5
type input "09/07/2025"
click at [133, 234] on div "7" at bounding box center [133, 234] width 13 height 13
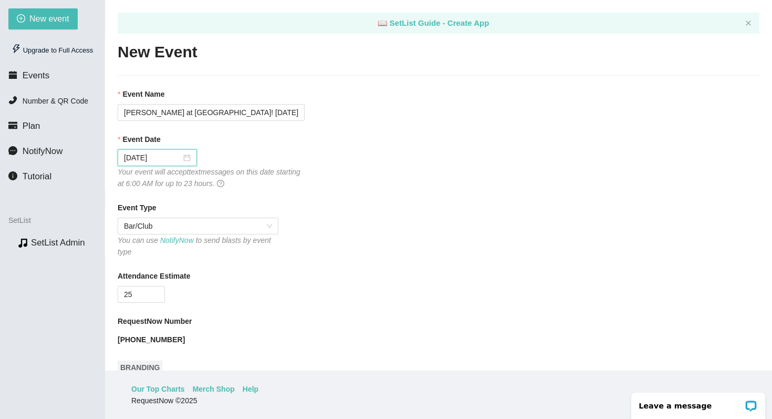
click at [386, 226] on div "Event Type Bar/Club You can use NotifyNow to send blasts by event type" at bounding box center [439, 230] width 642 height 56
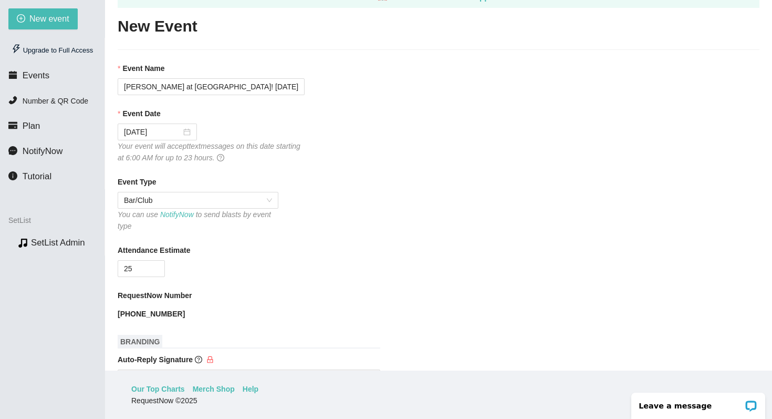
scroll to position [50, 0]
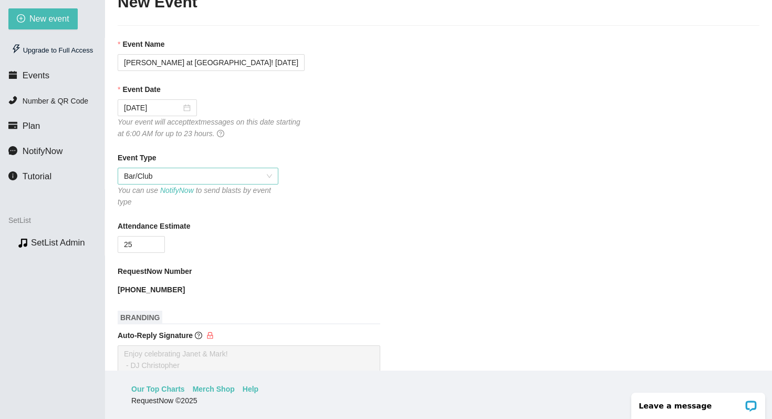
click at [264, 176] on span "Bar/Club" at bounding box center [198, 176] width 148 height 16
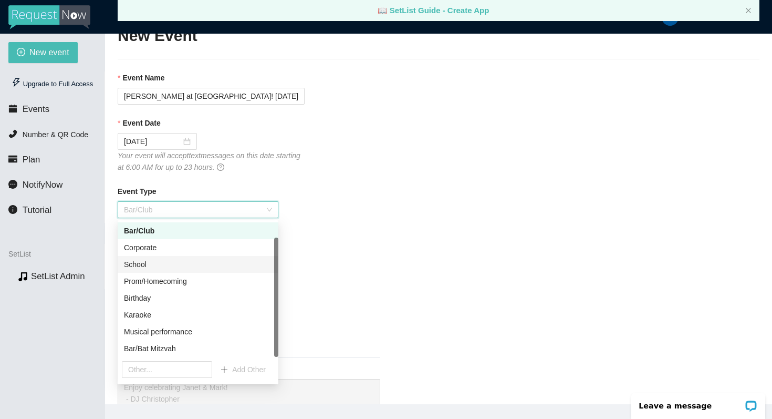
scroll to position [17, 0]
click at [400, 233] on div "Event Type Bar/Club You can use NotifyNow to send blasts by event type" at bounding box center [439, 213] width 642 height 56
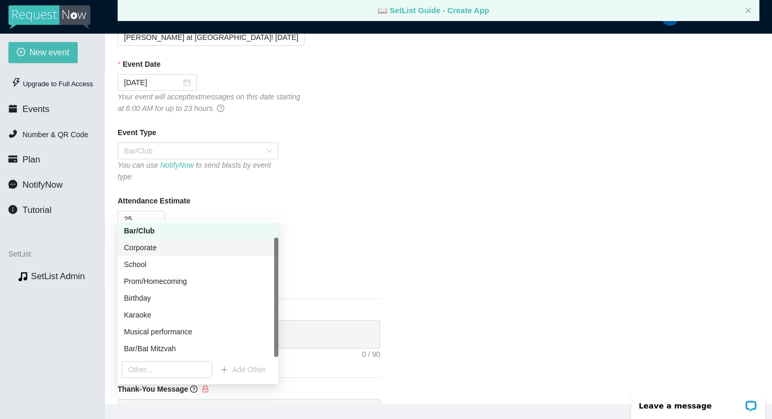
scroll to position [124, 0]
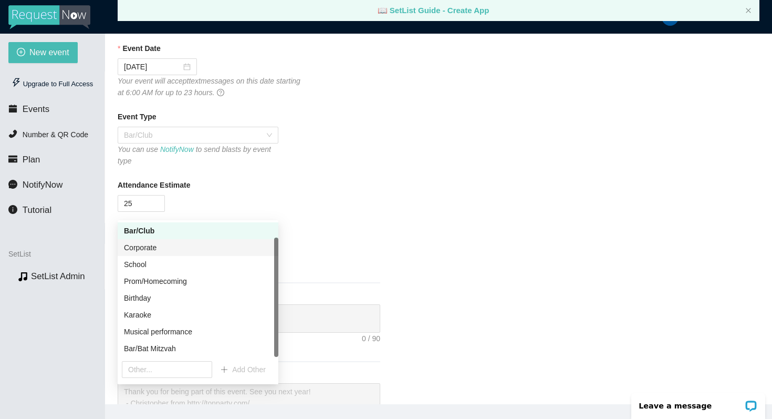
click at [400, 233] on div "RequestNow Number" at bounding box center [439, 232] width 642 height 16
click at [278, 142] on div "Event Type Bar/Club You can use NotifyNow to send blasts by event type" at bounding box center [439, 139] width 642 height 56
click at [272, 135] on div "Bar/Club" at bounding box center [198, 135] width 161 height 17
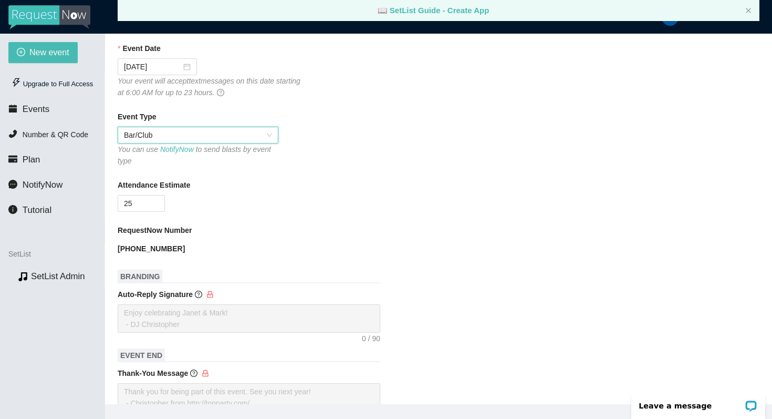
click at [371, 138] on div "Event Type Bar/Club Bar/Club You can use NotifyNow to send blasts by event type" at bounding box center [439, 139] width 642 height 56
click at [145, 203] on input "25" at bounding box center [141, 203] width 46 height 16
click at [303, 226] on div "RequestNow Number" at bounding box center [439, 232] width 642 height 16
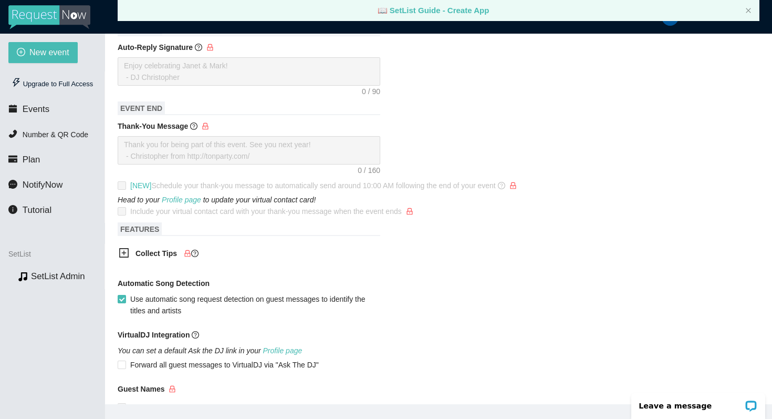
scroll to position [444, 0]
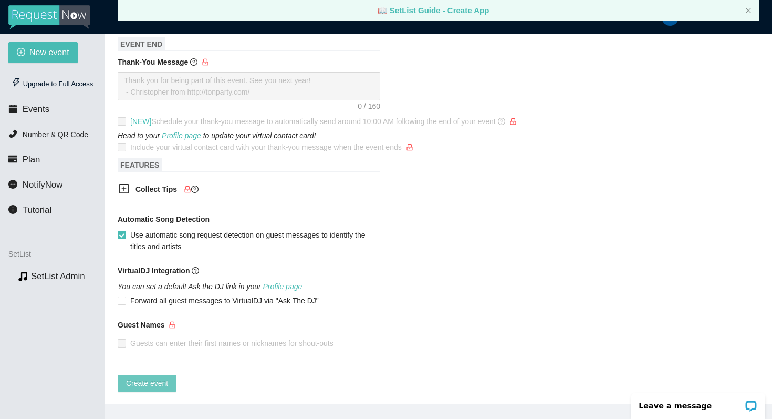
click at [142, 377] on span "Create event" at bounding box center [147, 383] width 42 height 12
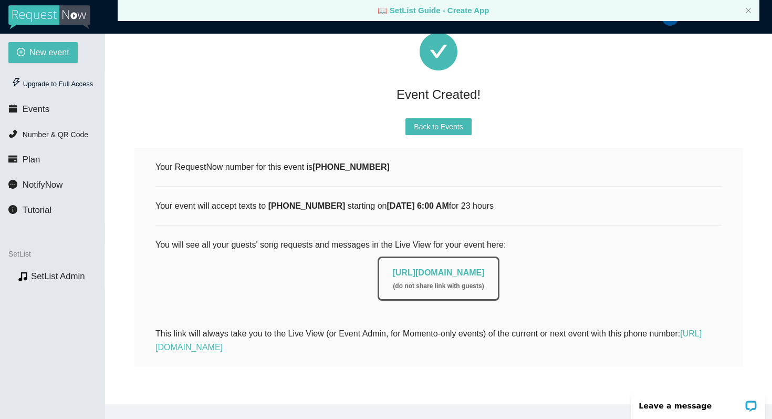
scroll to position [76, 0]
click at [58, 112] on li "Events" at bounding box center [52, 109] width 105 height 21
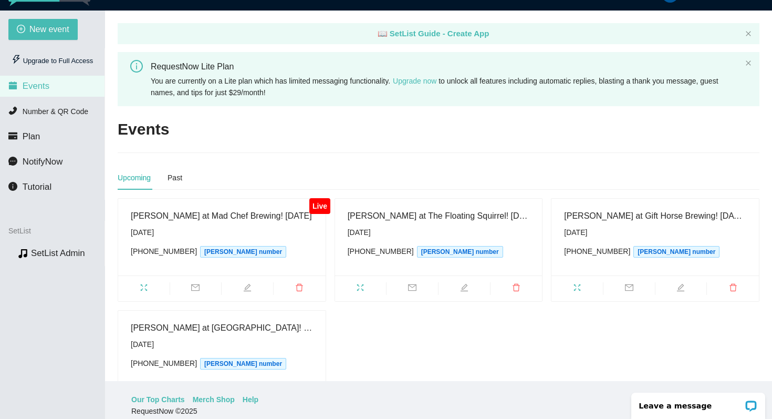
scroll to position [16, 0]
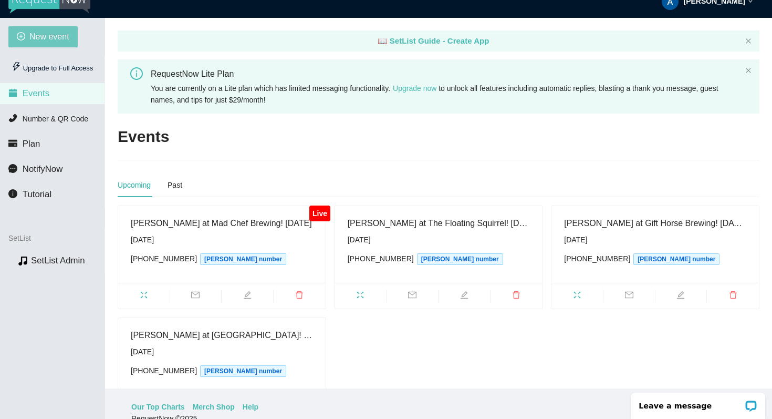
click at [63, 33] on span "New event" at bounding box center [49, 36] width 40 height 13
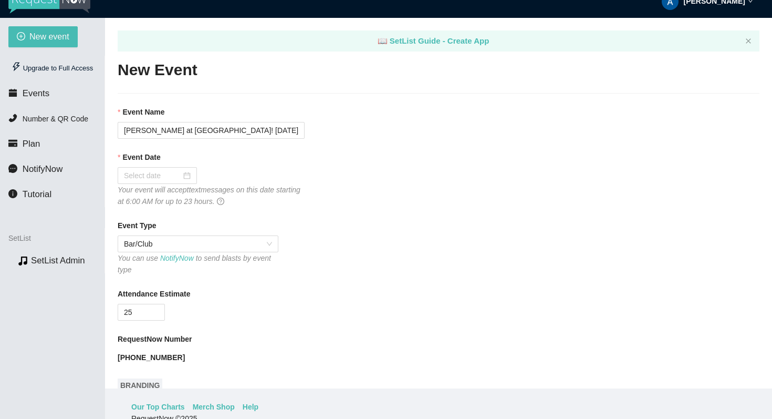
type textarea "https://virtualdj.com/ask/DJ_Spinz"
drag, startPoint x: 275, startPoint y: 130, endPoint x: 183, endPoint y: 131, distance: 92.4
click at [183, 131] on input "The Roomates at Stewartstown Smokehouse! 09/07/25" at bounding box center [211, 130] width 187 height 17
click at [239, 131] on input "The Roomates at 551 West! 09/07/25" at bounding box center [211, 130] width 187 height 17
type input "The Roomates at 551 West! 09/12/25"
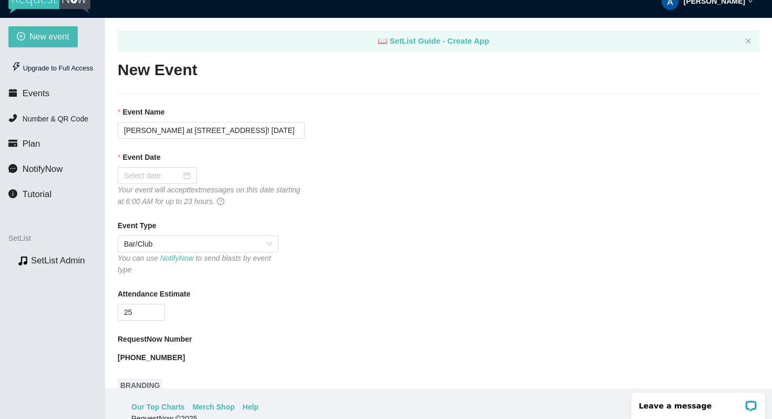
click at [302, 154] on div "Event Date" at bounding box center [439, 159] width 642 height 16
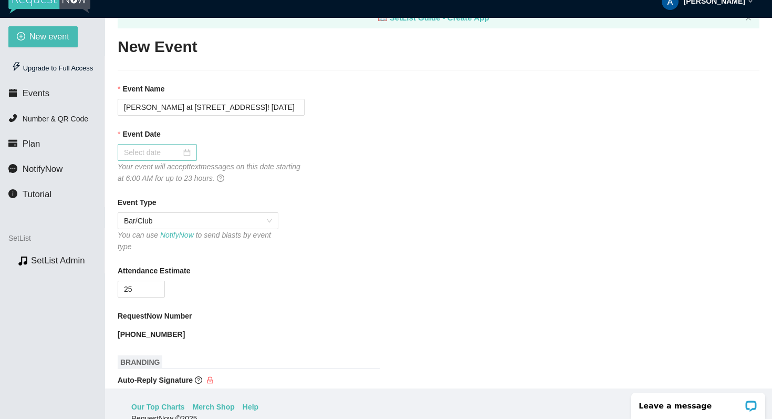
click at [182, 154] on div at bounding box center [157, 153] width 67 height 12
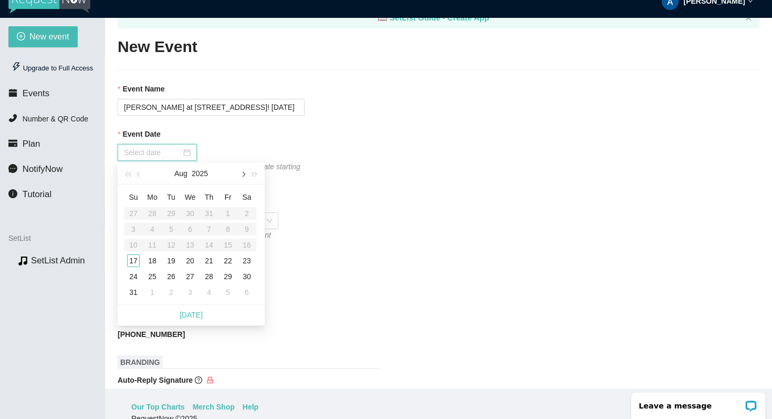
click at [242, 176] on button "button" at bounding box center [243, 173] width 12 height 21
type input "09/12/2025"
click at [228, 228] on div "12" at bounding box center [228, 229] width 13 height 13
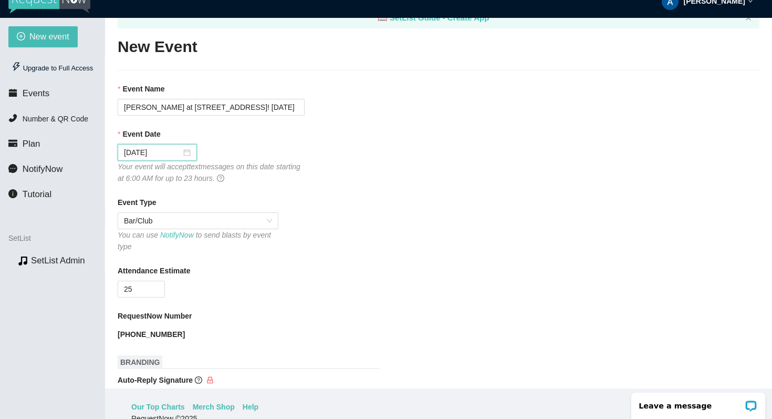
click at [381, 213] on div "Event Type Bar/Club You can use NotifyNow to send blasts by event type" at bounding box center [439, 224] width 642 height 56
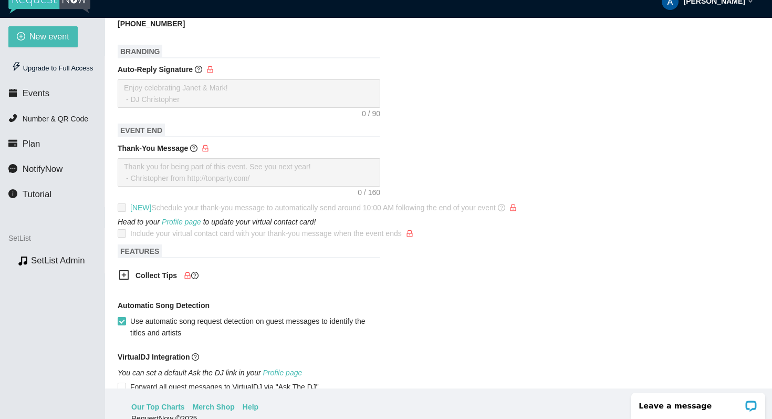
scroll to position [444, 0]
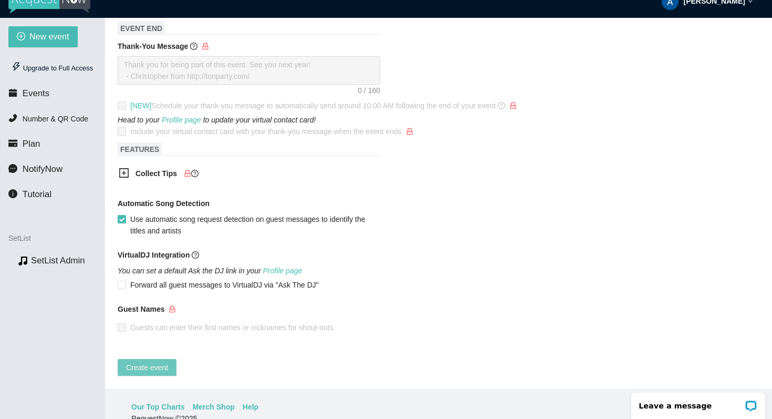
click at [147, 363] on span "Create event" at bounding box center [147, 367] width 42 height 12
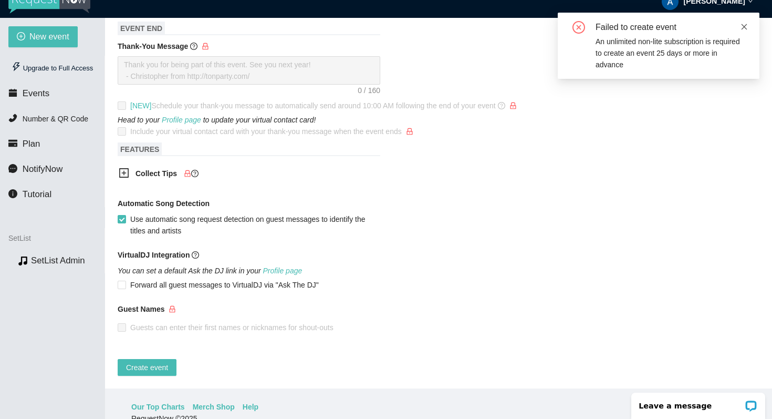
click at [743, 27] on icon "close" at bounding box center [744, 27] width 6 height 6
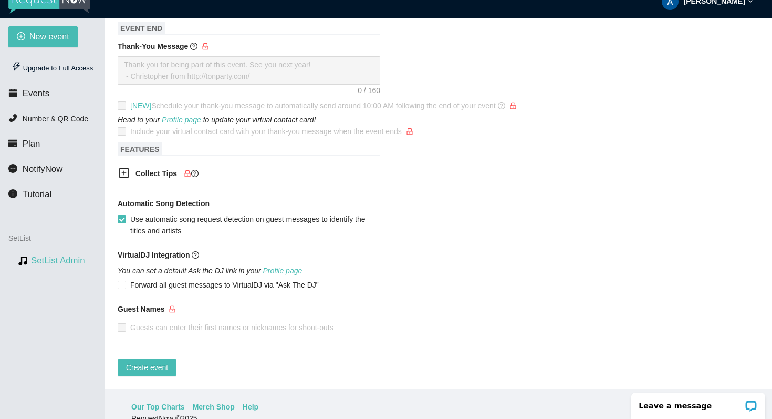
click at [56, 257] on link "SetList Admin" at bounding box center [58, 260] width 54 height 10
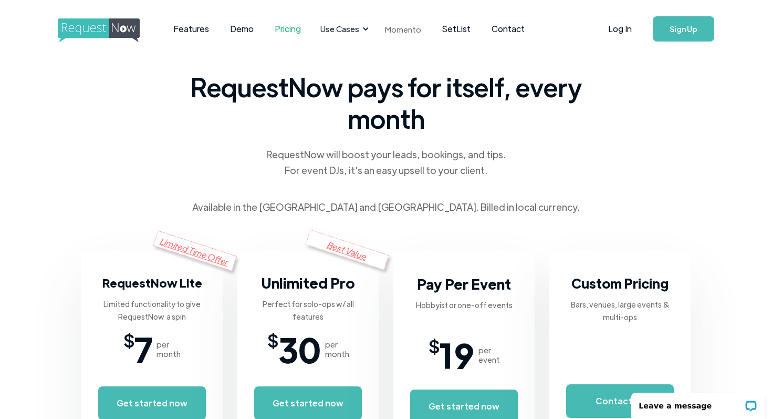
click at [401, 28] on link "Momento" at bounding box center [402, 29] width 57 height 31
